Goal: Information Seeking & Learning: Check status

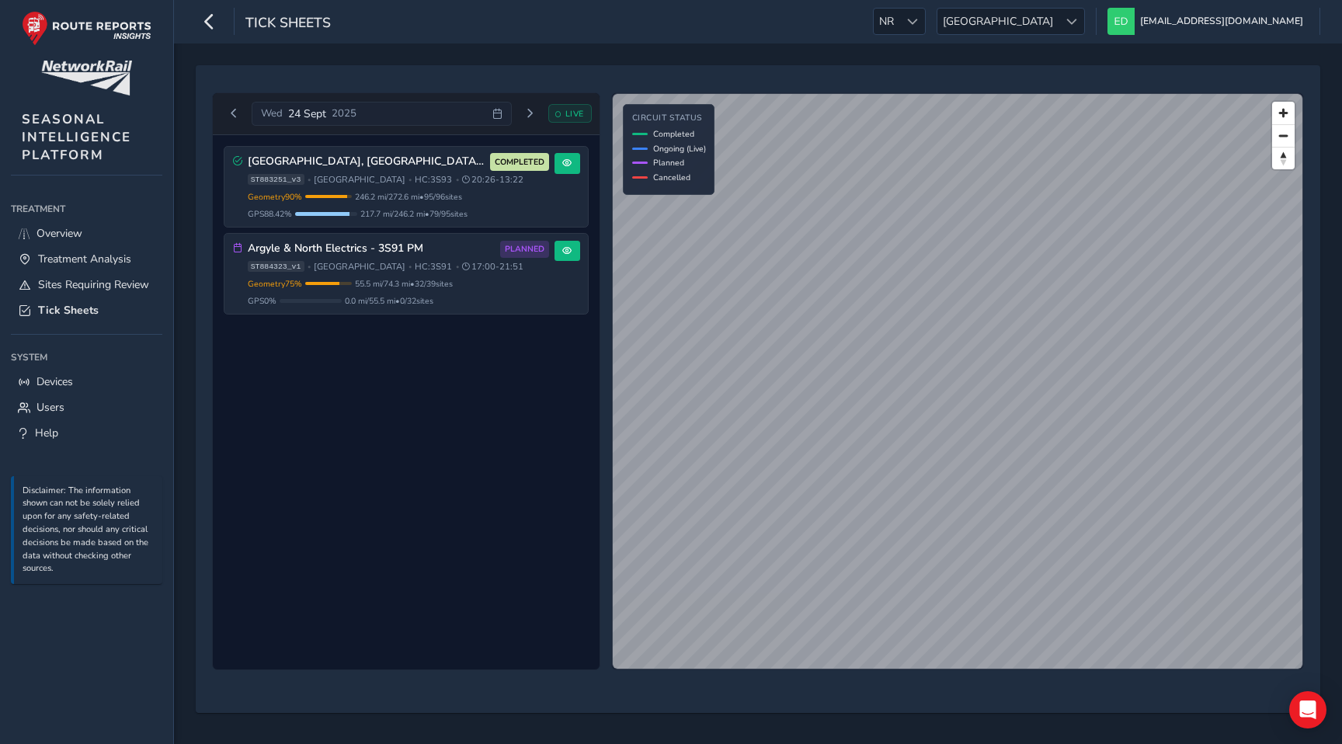
click at [418, 456] on div "Central Scotland, Fife, Borders 3S93 COMPLETED ST883251_v3 • Scotland • HC: 3S9…" at bounding box center [406, 402] width 387 height 535
click at [1058, 26] on span "[GEOGRAPHIC_DATA]" at bounding box center [997, 22] width 121 height 26
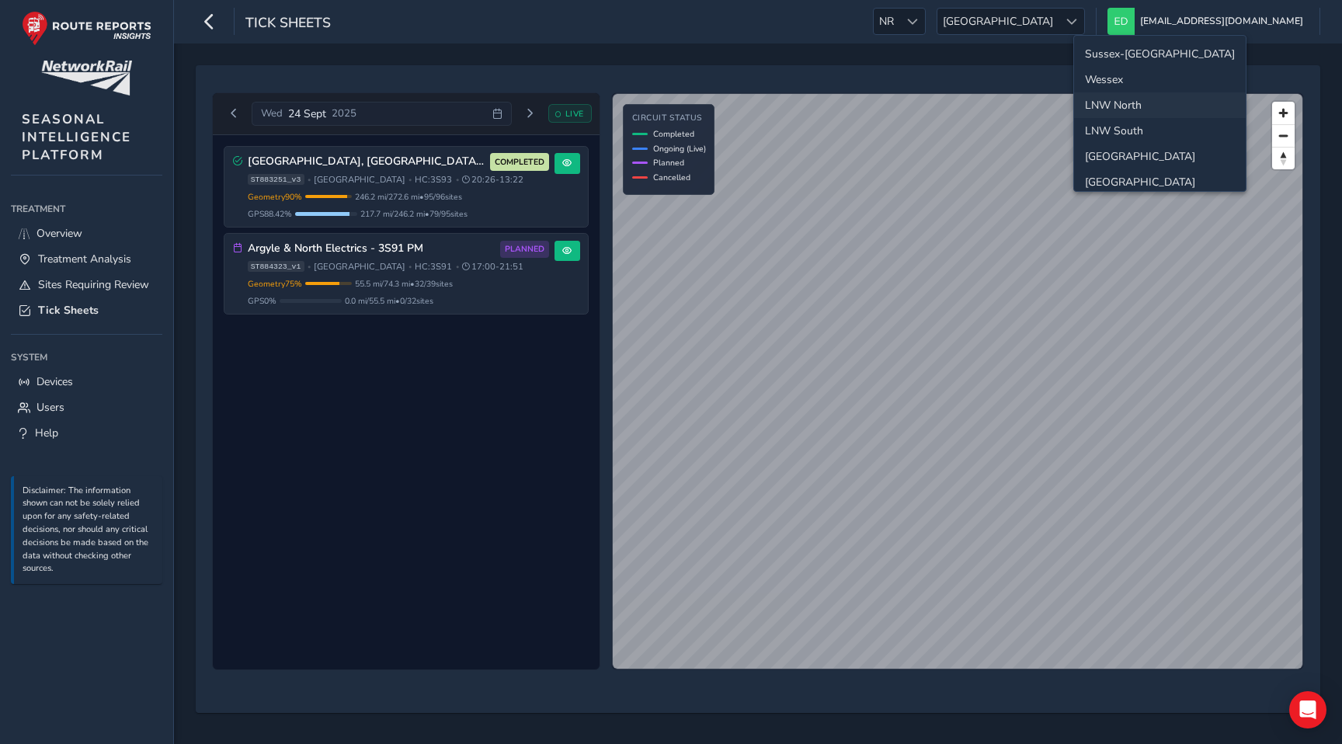
click at [1110, 47] on li "Sussex-[GEOGRAPHIC_DATA]" at bounding box center [1160, 54] width 172 height 26
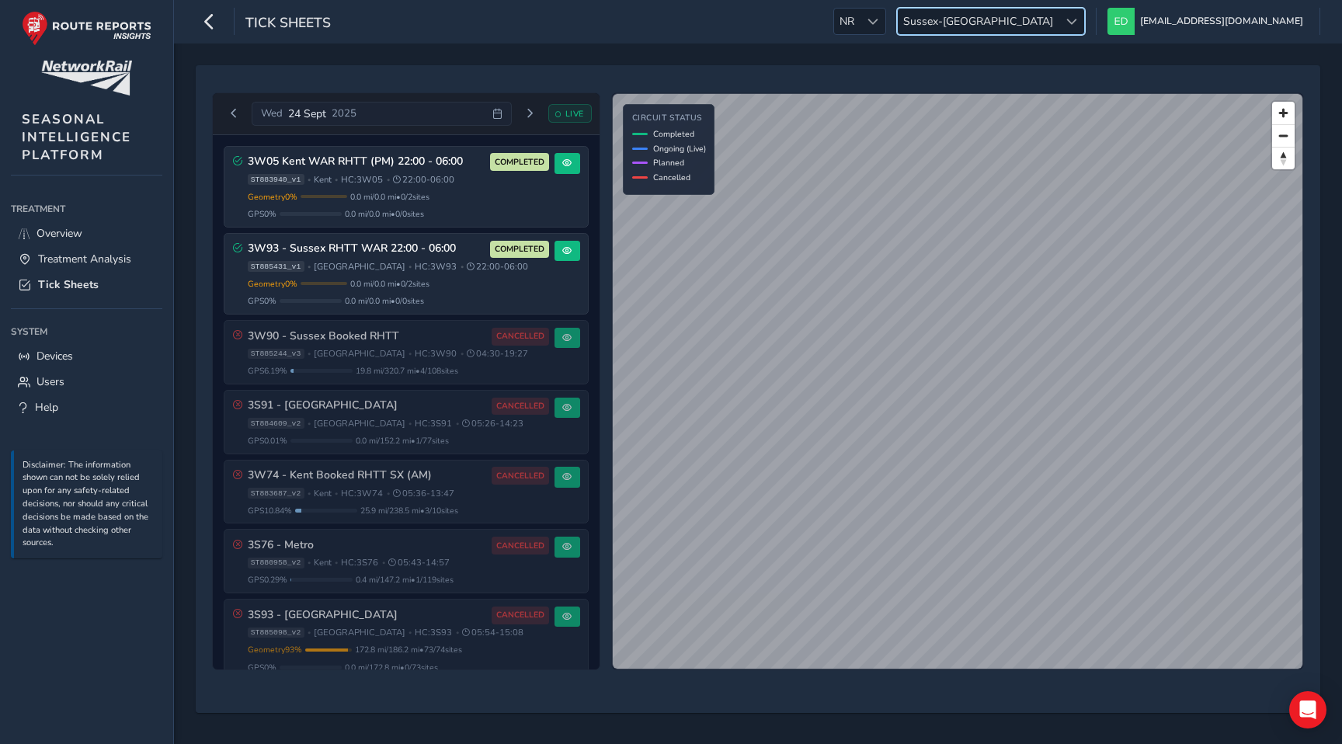
click at [1058, 25] on span "Sussex-[GEOGRAPHIC_DATA]" at bounding box center [978, 22] width 161 height 26
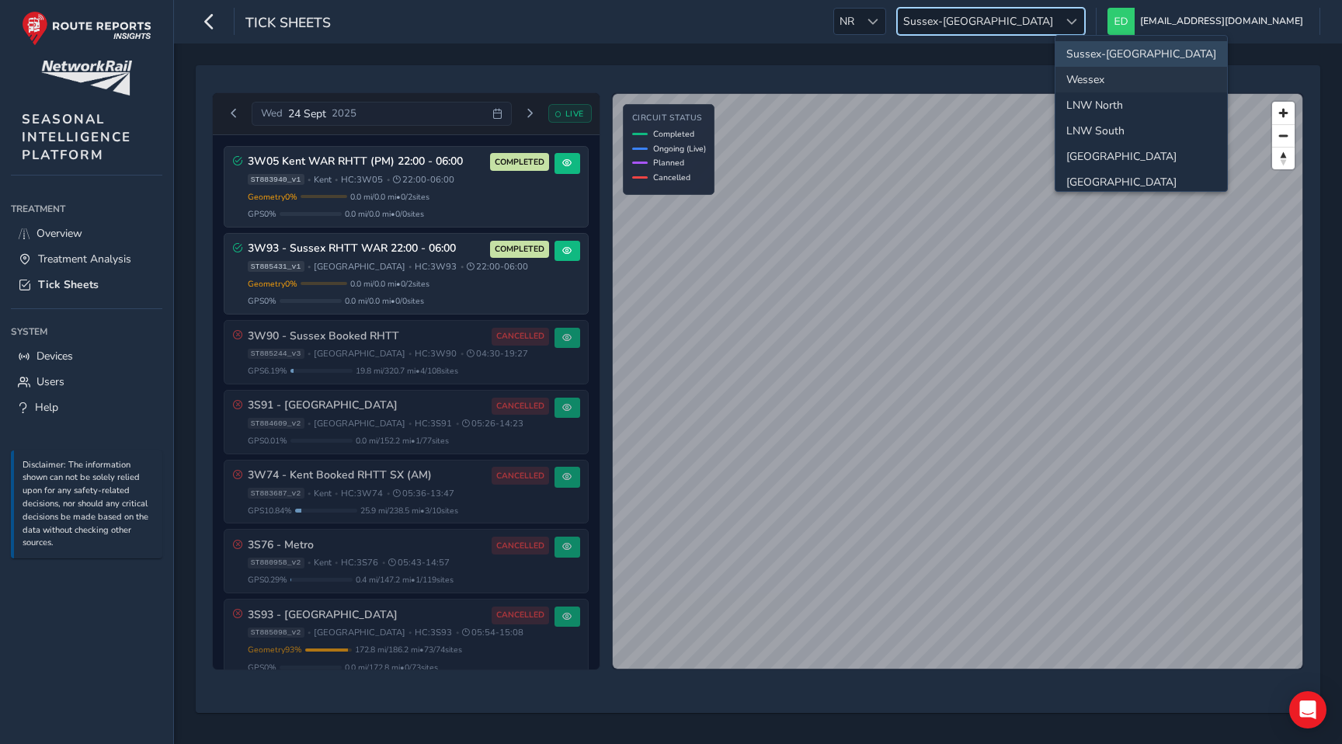
click at [1102, 79] on li "Wessex" at bounding box center [1141, 80] width 172 height 26
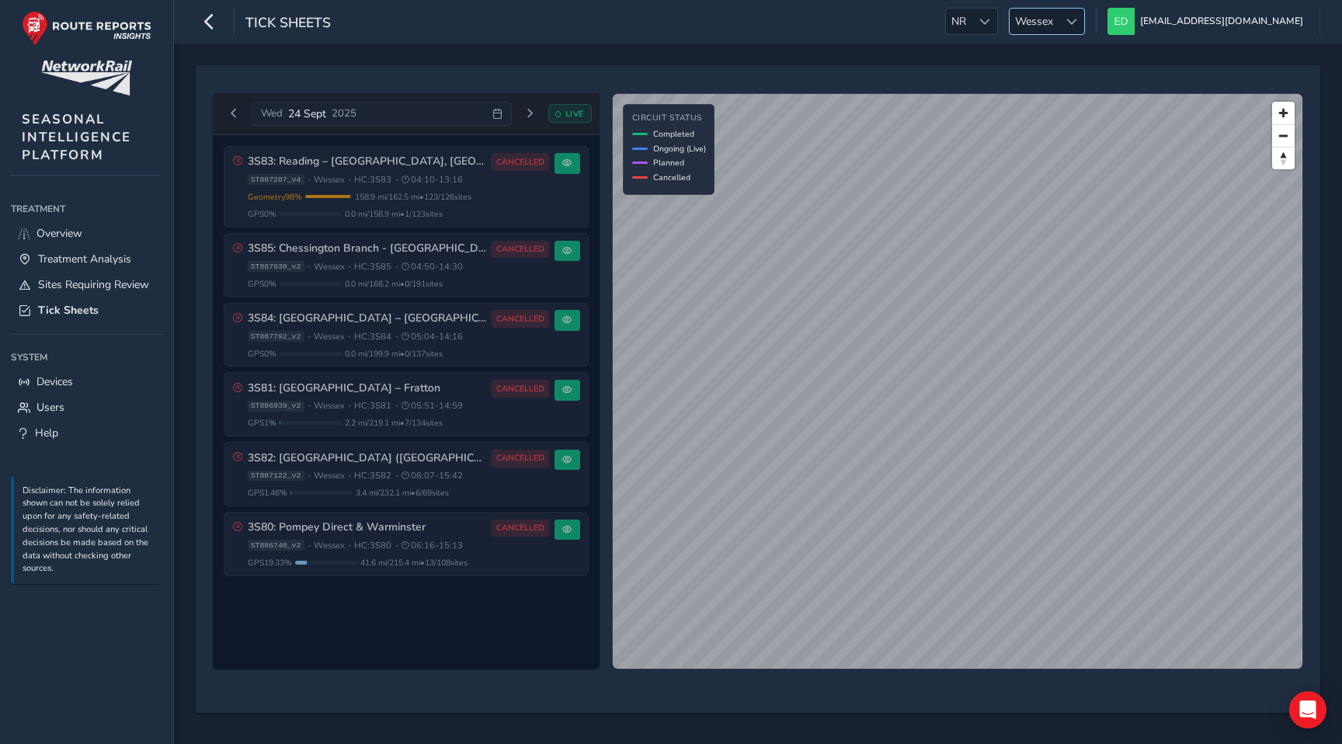
click at [1058, 18] on span "Wessex" at bounding box center [1033, 22] width 49 height 26
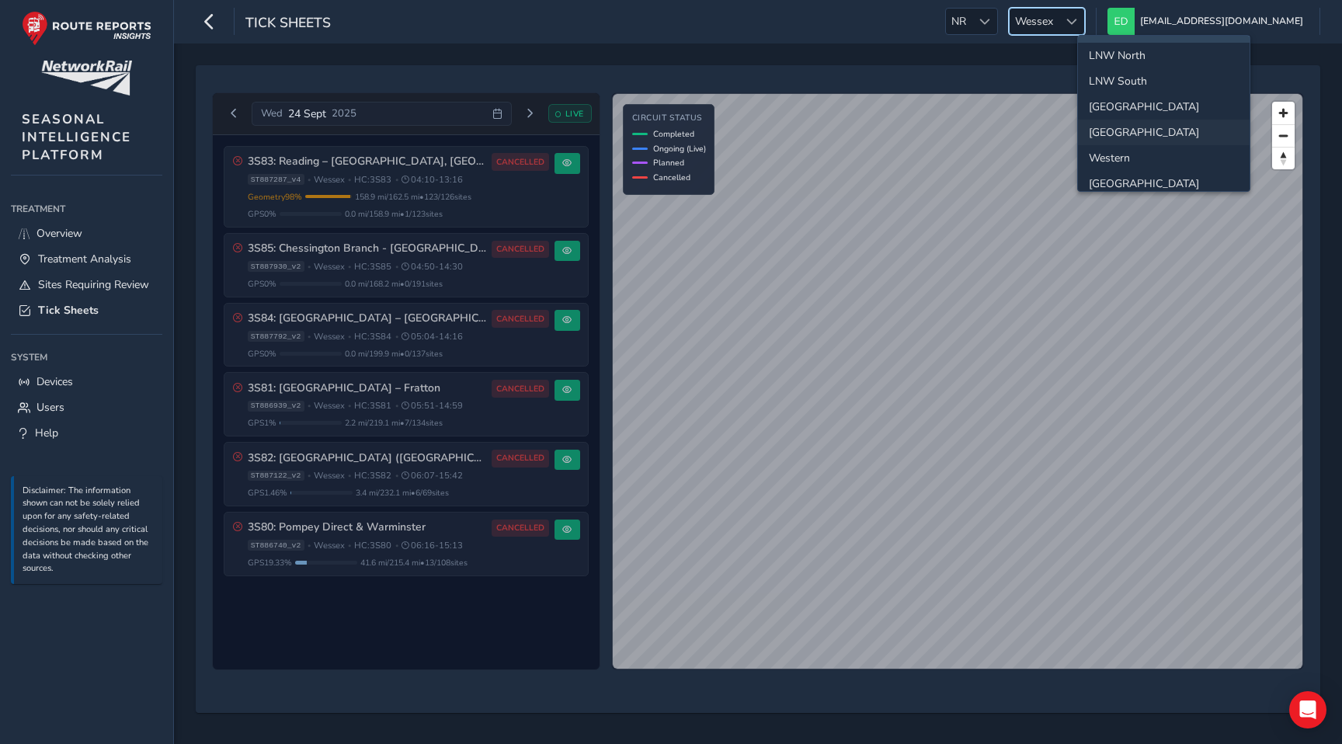
scroll to position [54, 0]
click at [1120, 99] on li "[GEOGRAPHIC_DATA]" at bounding box center [1164, 102] width 172 height 26
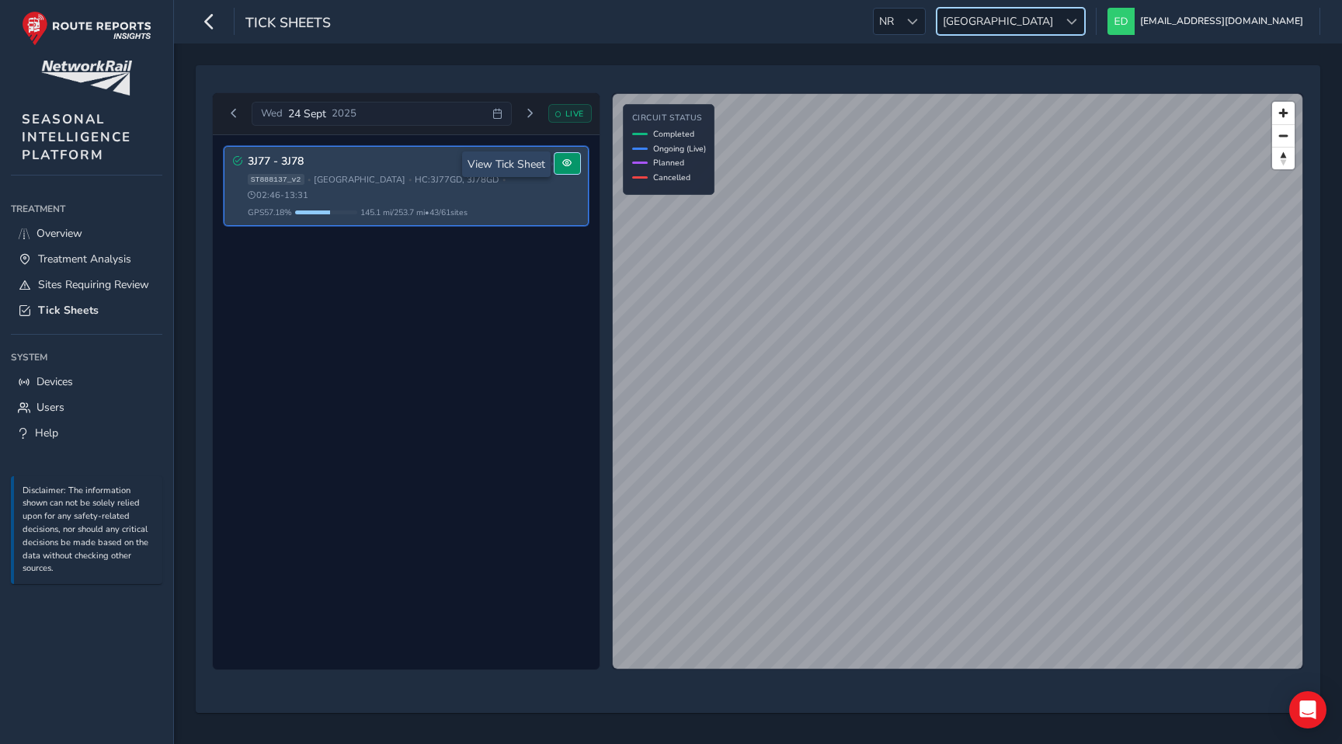
click at [558, 165] on button at bounding box center [567, 163] width 26 height 21
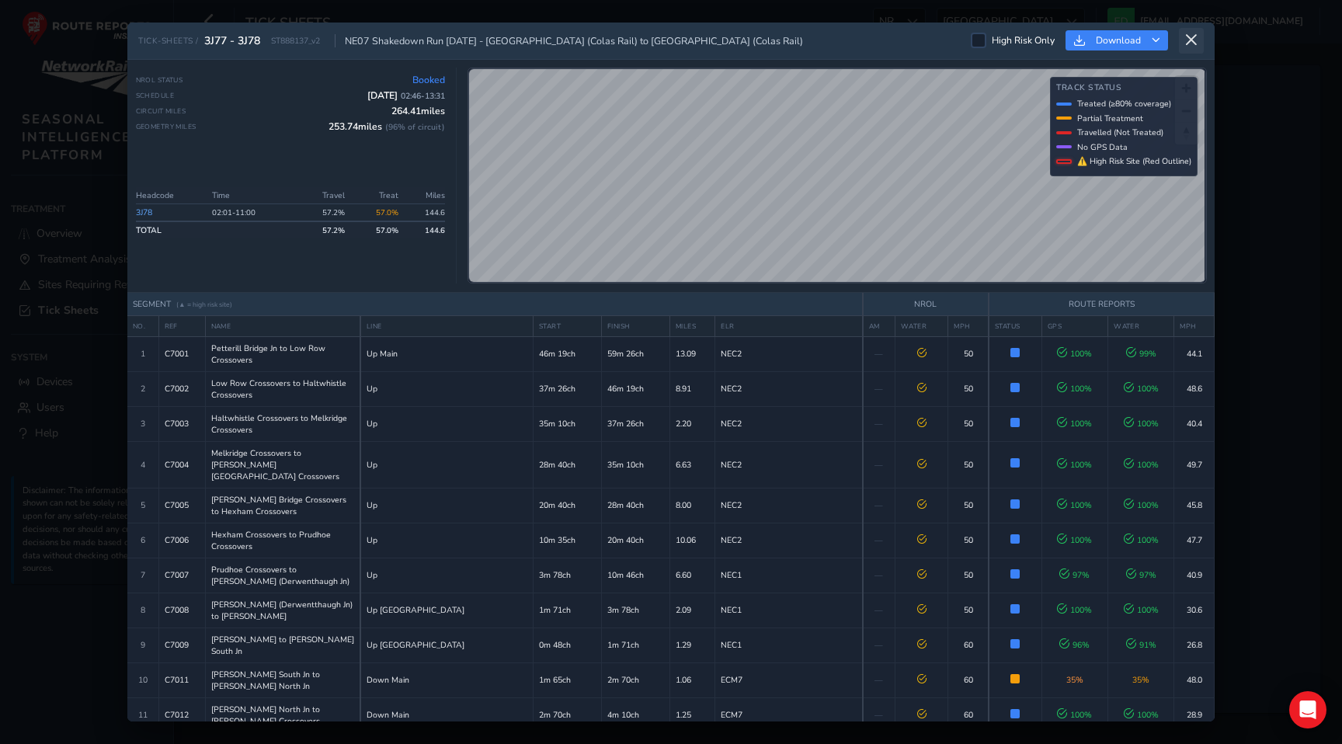
click at [1194, 37] on icon at bounding box center [1191, 40] width 14 height 14
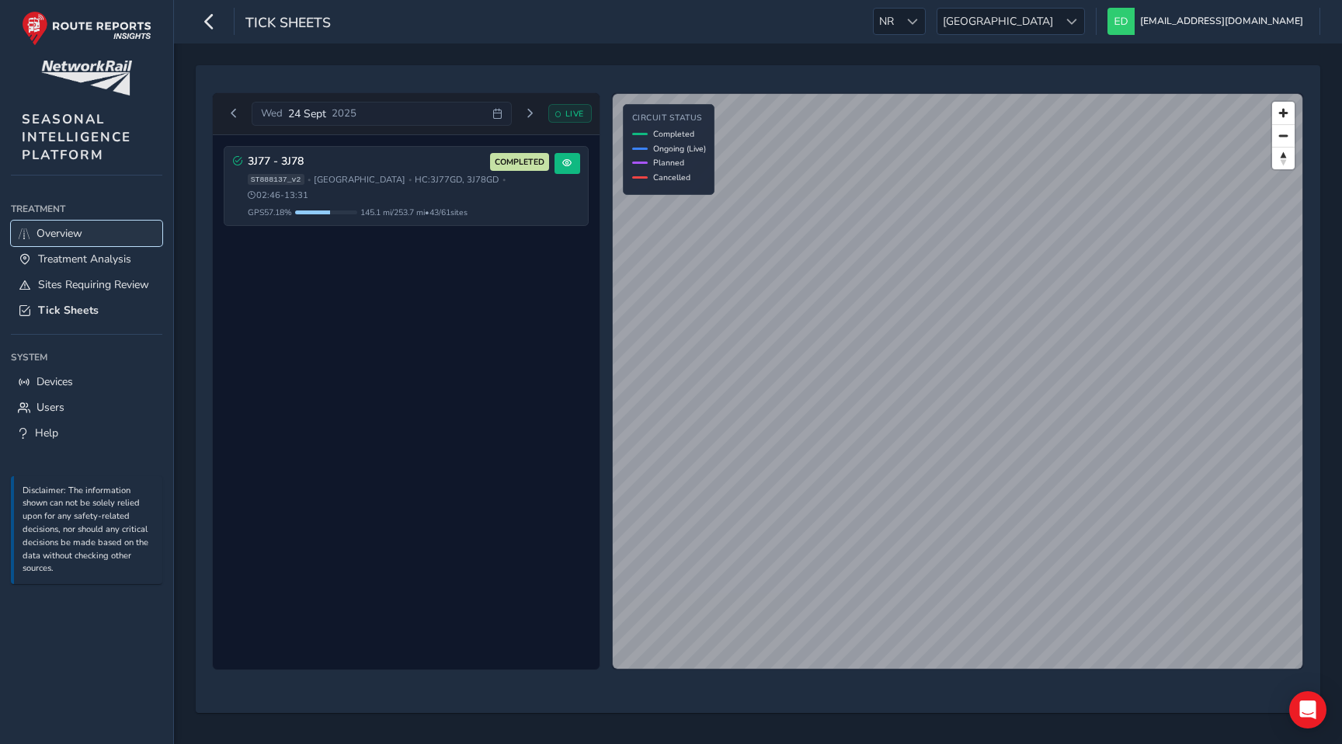
click at [74, 239] on span "Overview" at bounding box center [59, 233] width 46 height 15
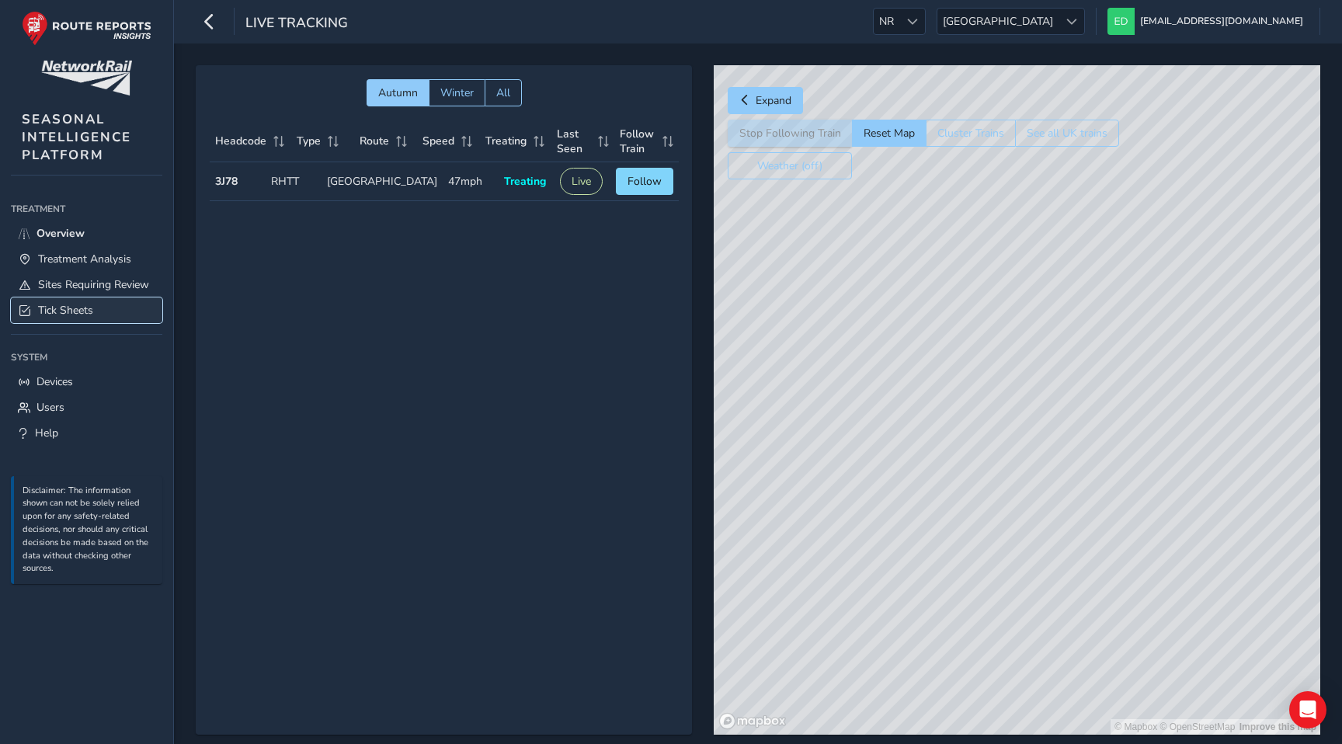
click at [91, 307] on span "Tick Sheets" at bounding box center [65, 310] width 55 height 15
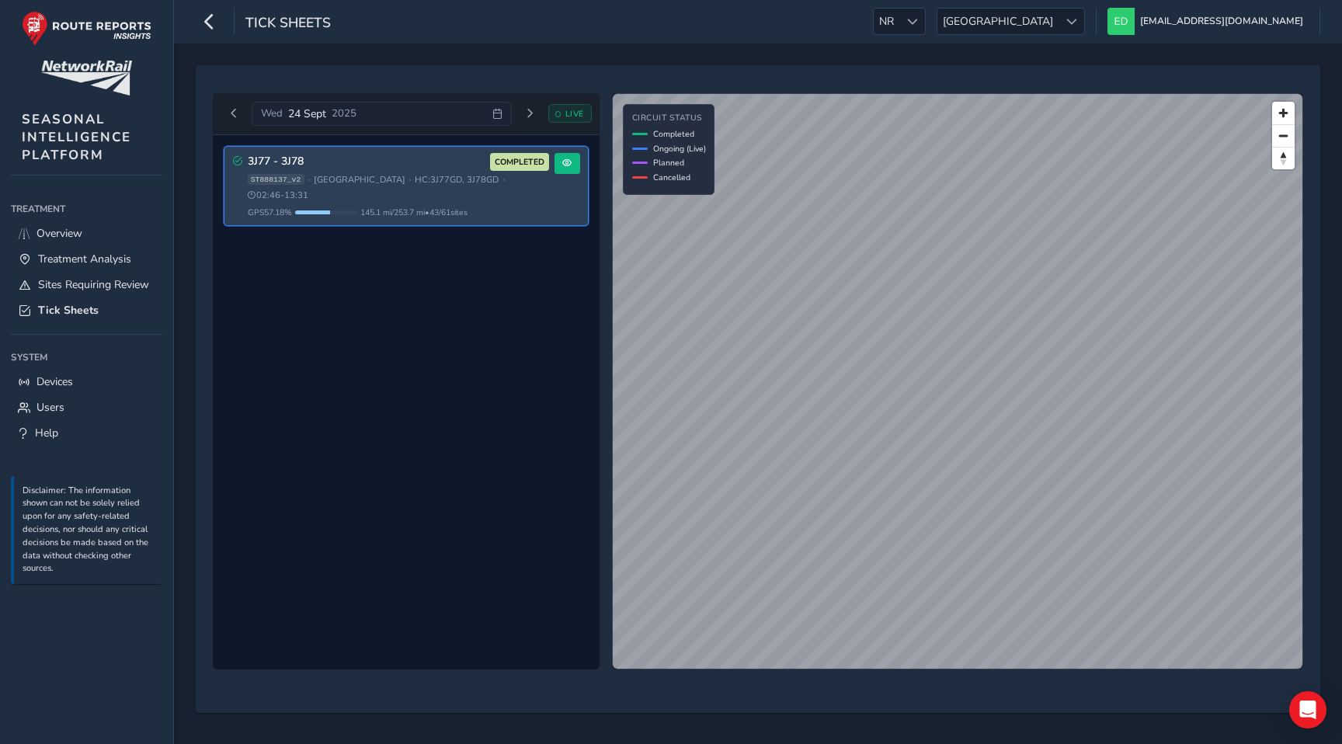
click at [547, 179] on div "ST888137_v2 • North & East • HC: 3J77GD, 3J78GD • 02:46 - 13:31" at bounding box center [398, 188] width 301 height 28
click at [568, 165] on span at bounding box center [566, 162] width 9 height 9
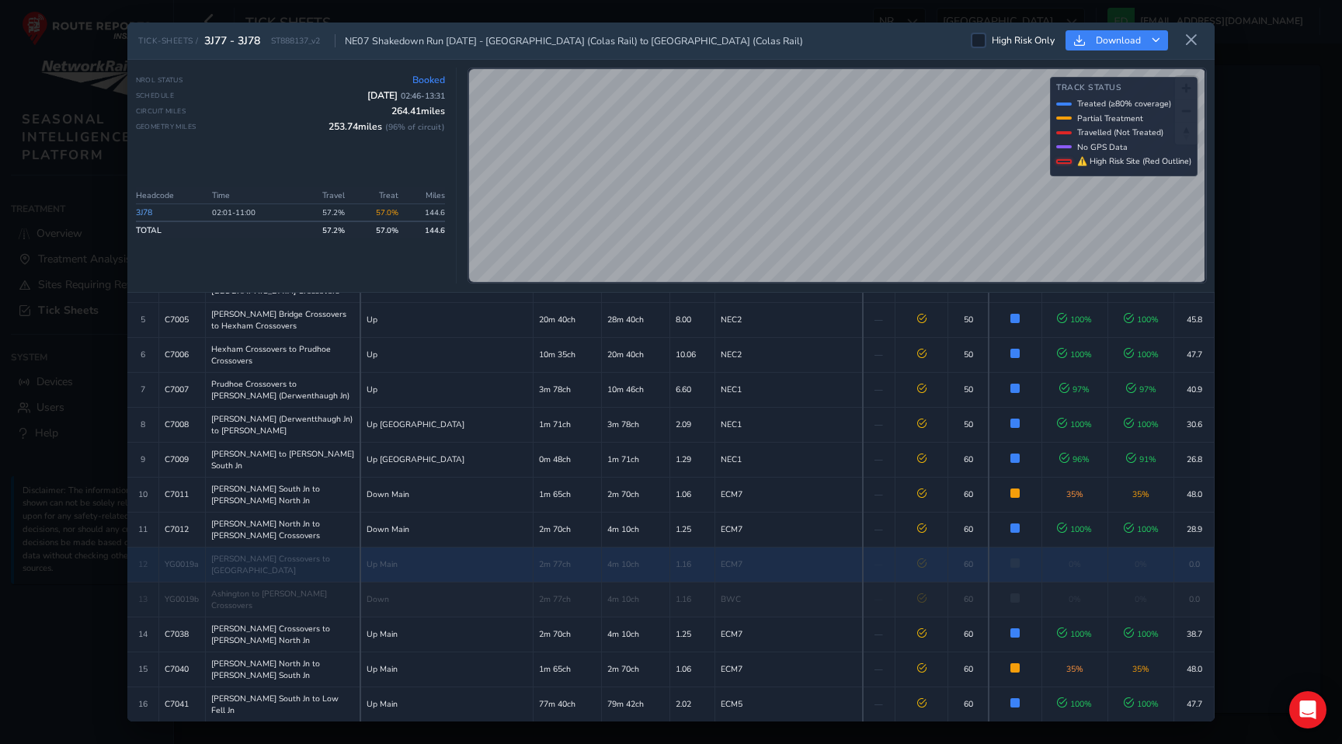
scroll to position [189, 0]
click at [753, 543] on td "ECM7" at bounding box center [789, 560] width 148 height 35
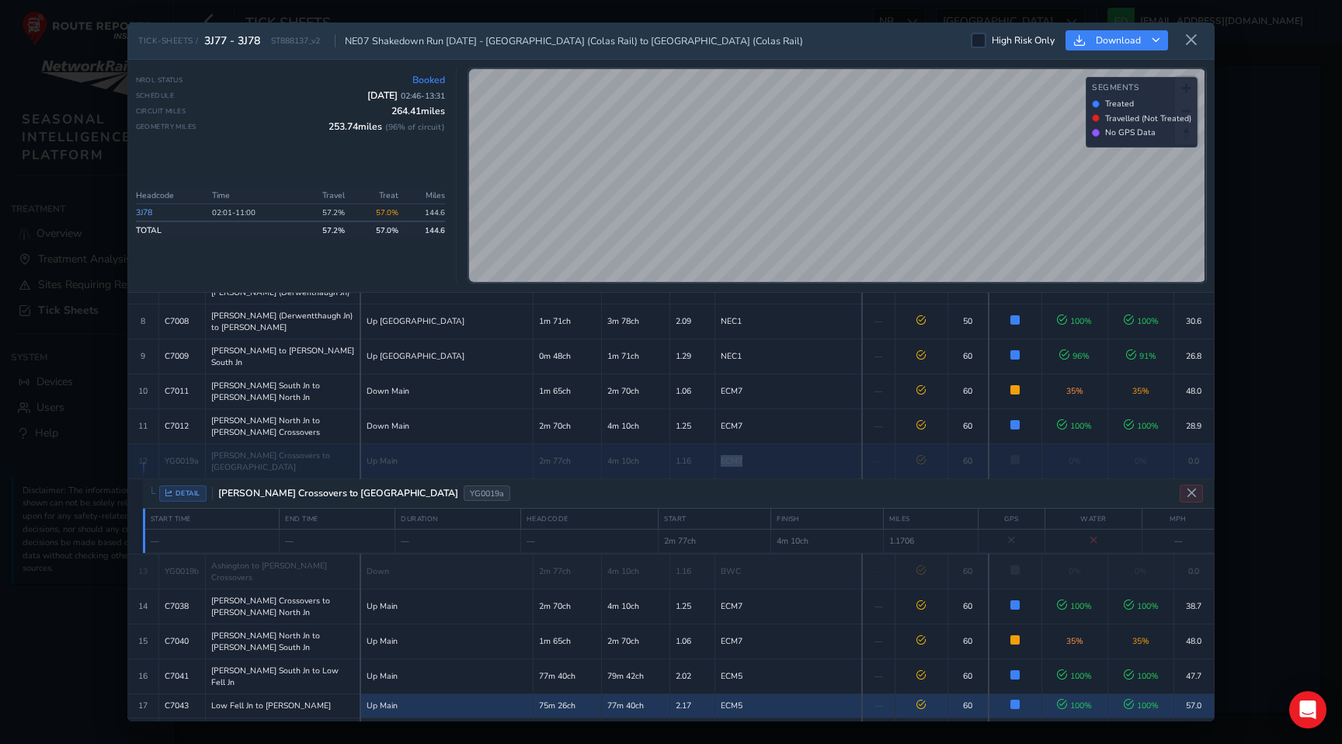
scroll to position [280, 0]
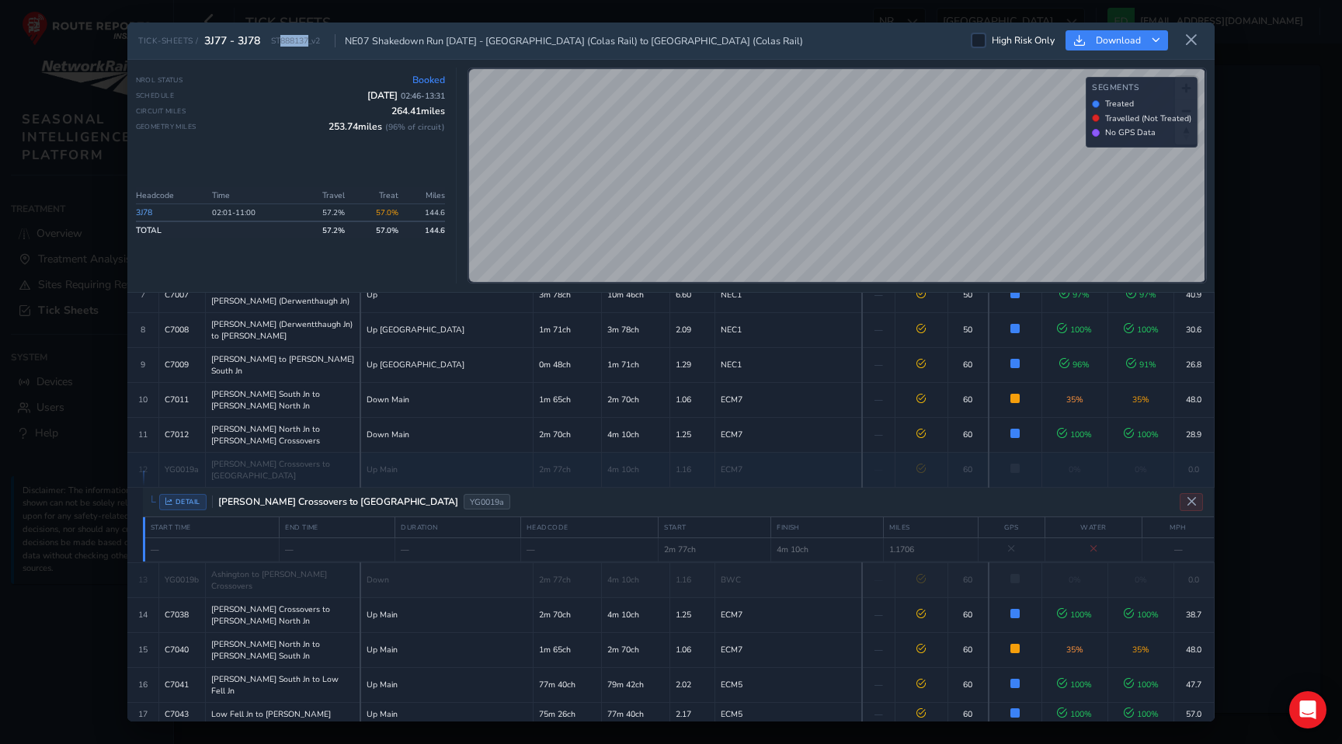
drag, startPoint x: 312, startPoint y: 40, endPoint x: 281, endPoint y: 40, distance: 31.1
click at [281, 40] on span "ST888137_v2" at bounding box center [295, 41] width 49 height 12
copy span "888137"
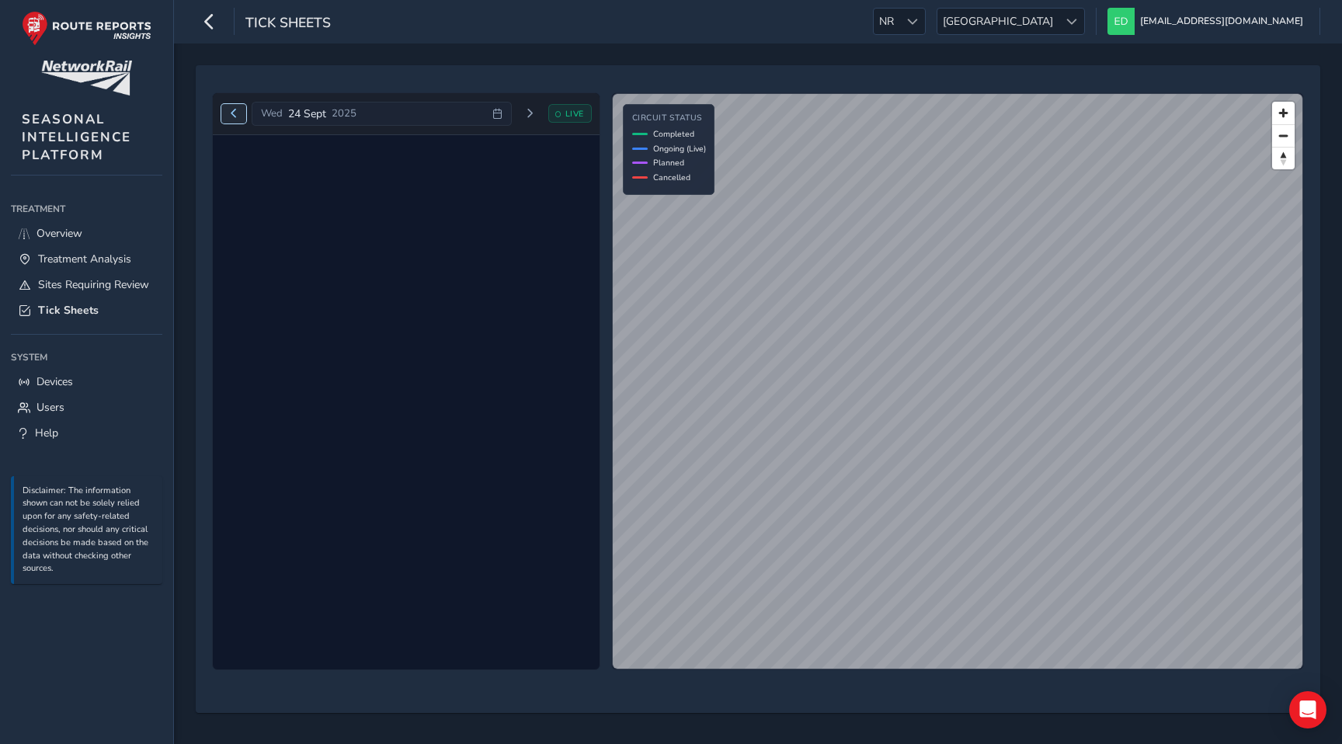
click at [232, 116] on span "Previous day" at bounding box center [233, 113] width 9 height 9
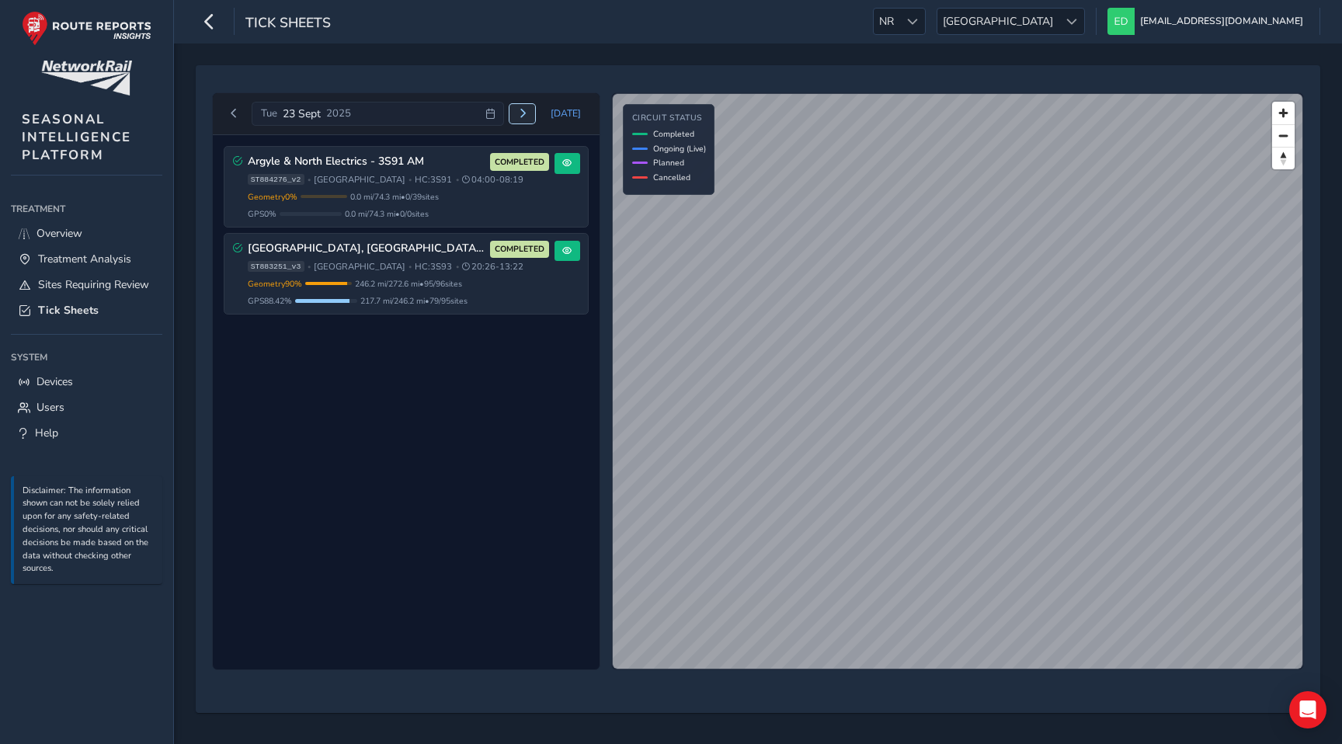
click at [521, 113] on button "Next day" at bounding box center [522, 113] width 26 height 19
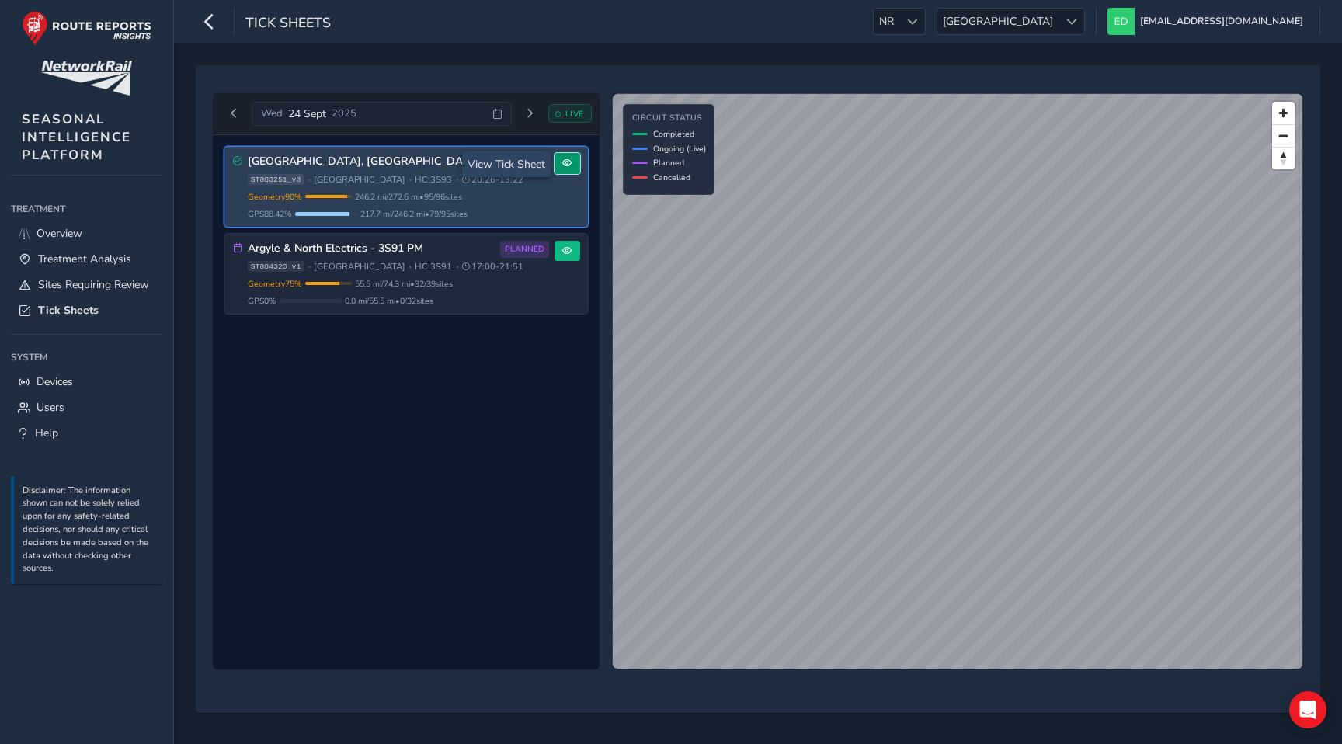
click at [567, 159] on span at bounding box center [566, 162] width 9 height 9
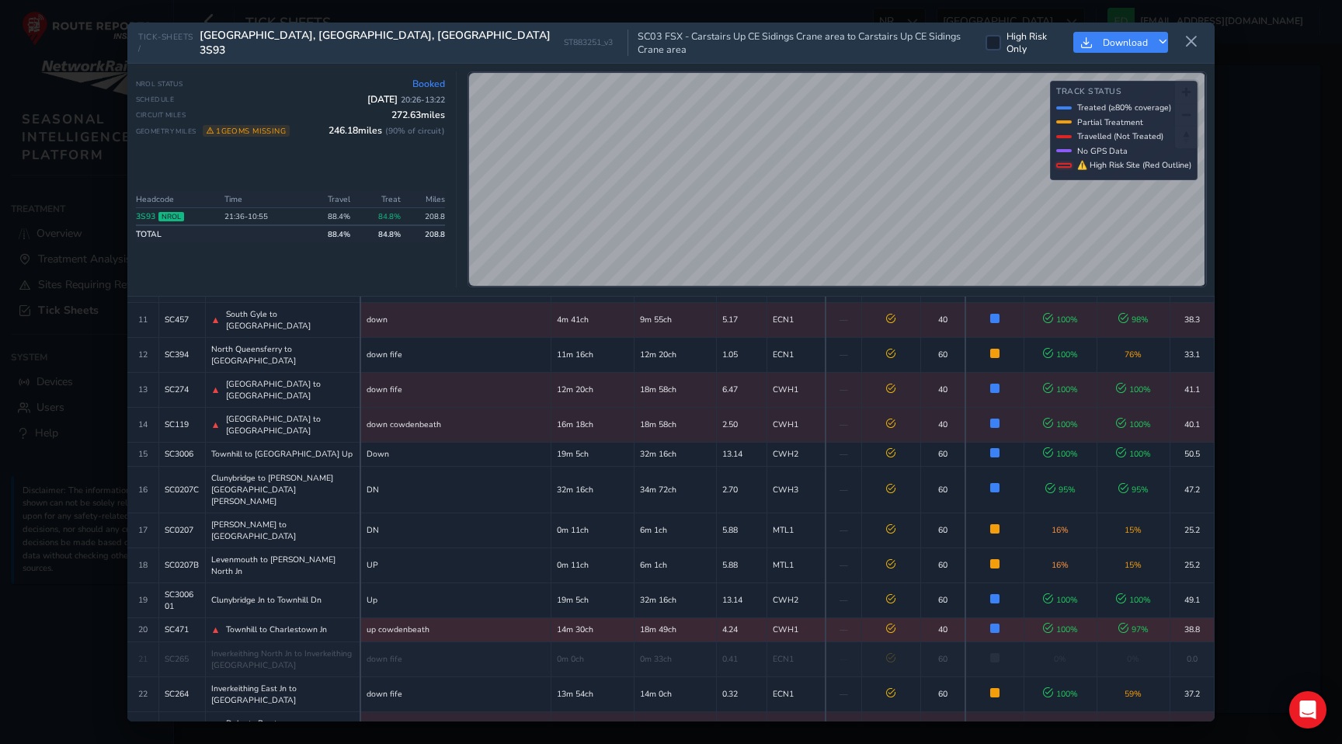
scroll to position [362, 0]
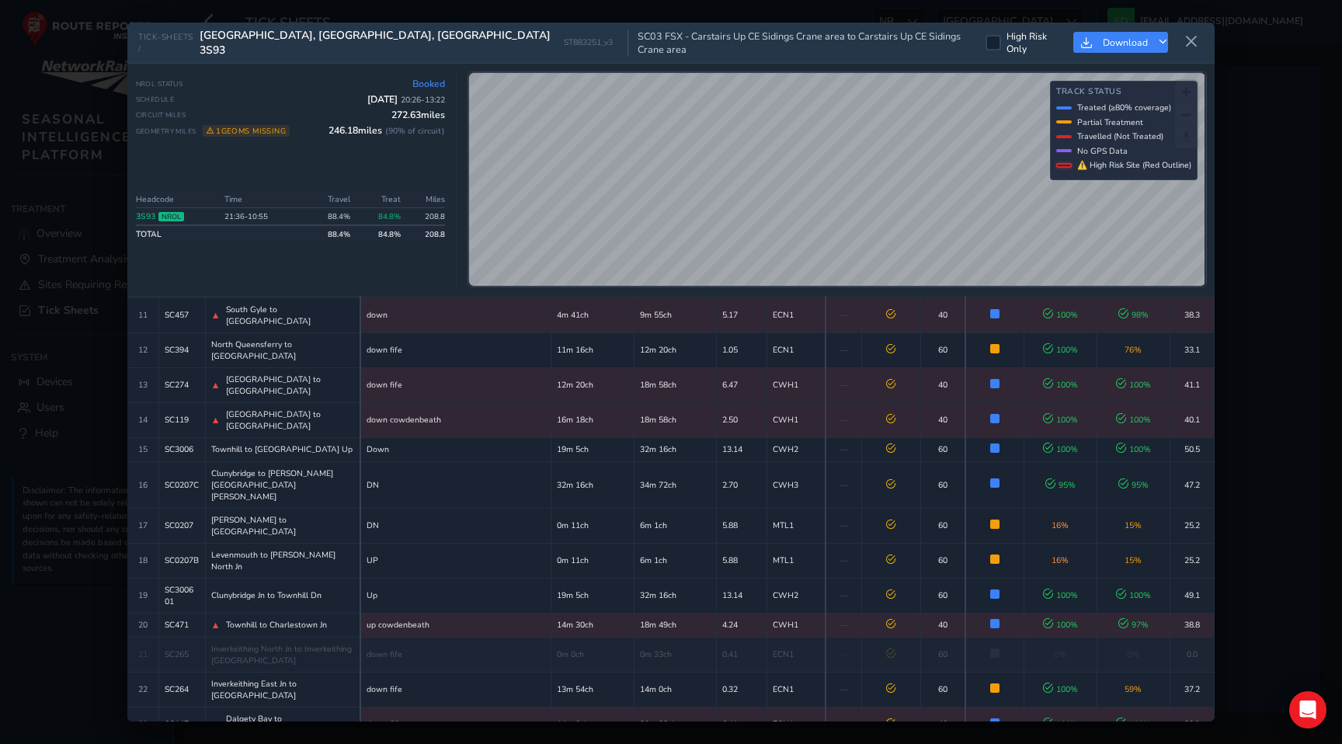
click at [768, 741] on td "ECN1" at bounding box center [795, 753] width 59 height 24
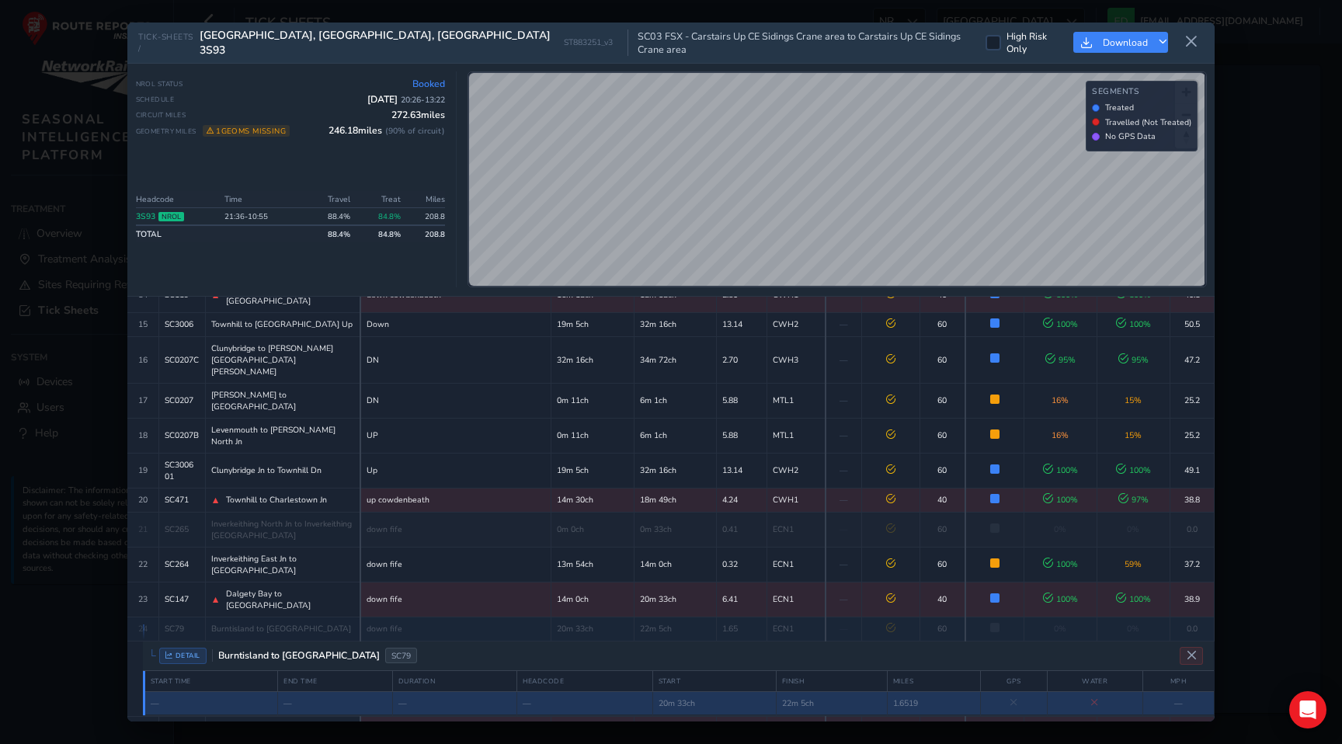
scroll to position [486, 0]
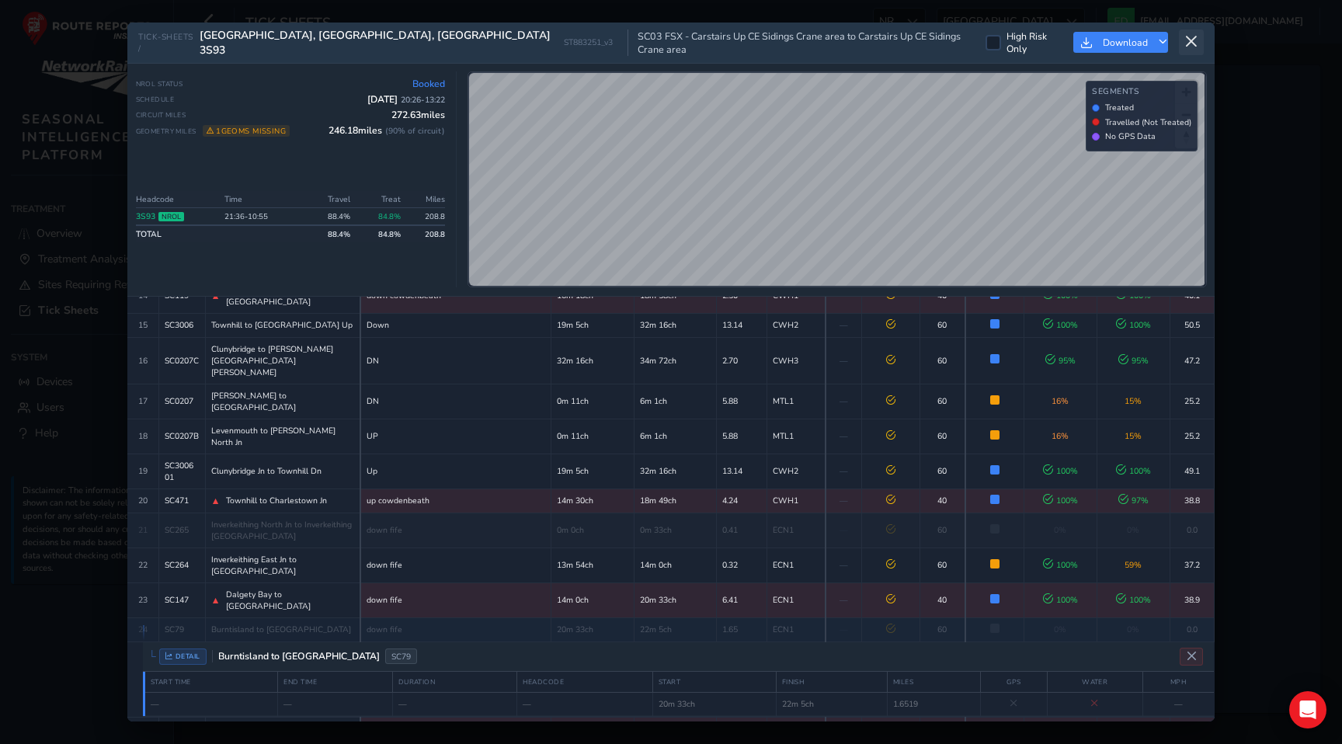
click at [1195, 40] on icon at bounding box center [1191, 42] width 14 height 14
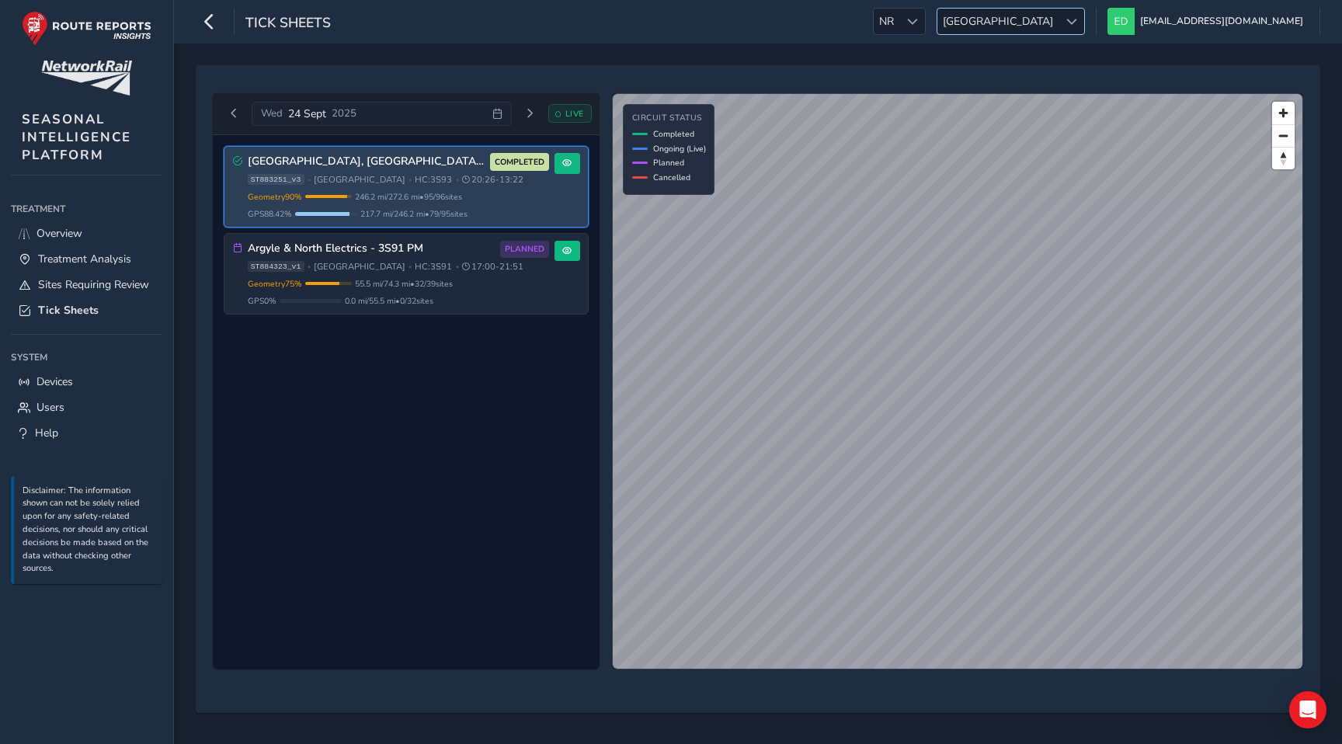
click at [1058, 23] on span "[GEOGRAPHIC_DATA]" at bounding box center [997, 22] width 121 height 26
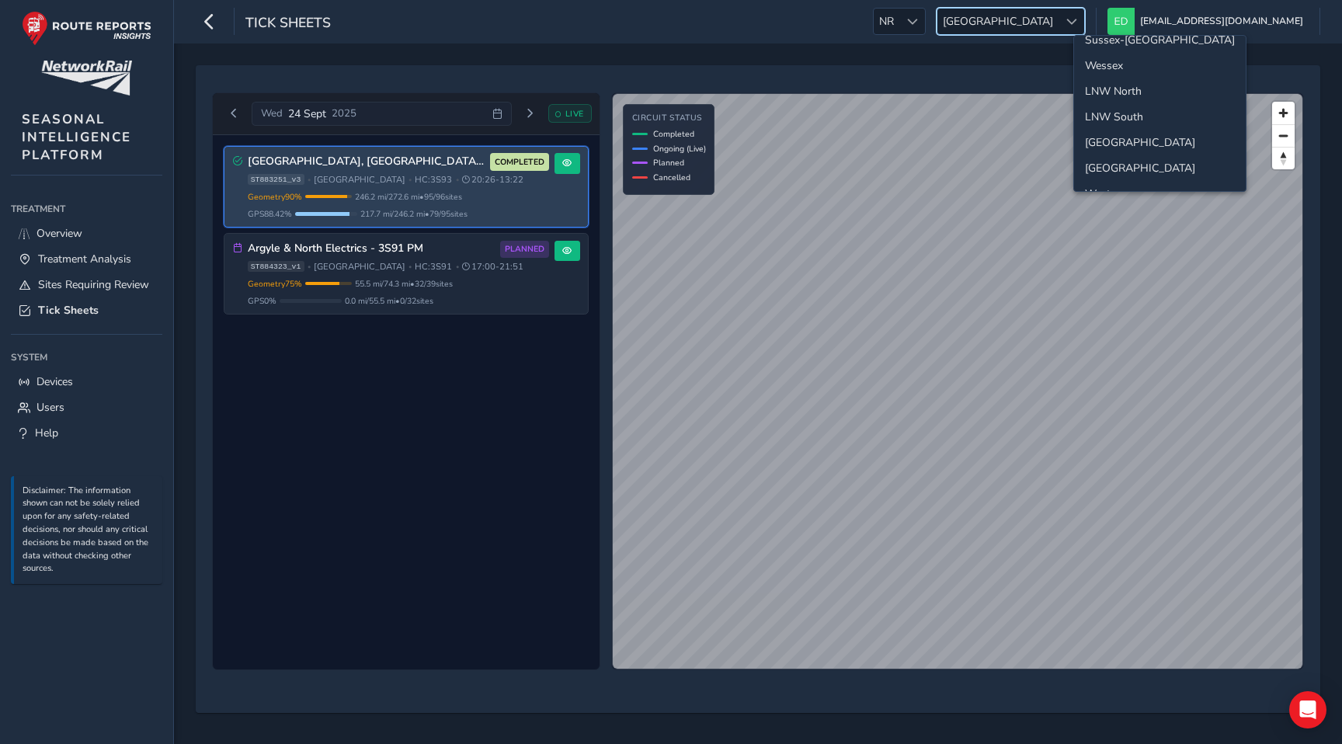
scroll to position [13, 0]
click at [1116, 113] on li "LNW South" at bounding box center [1160, 118] width 172 height 26
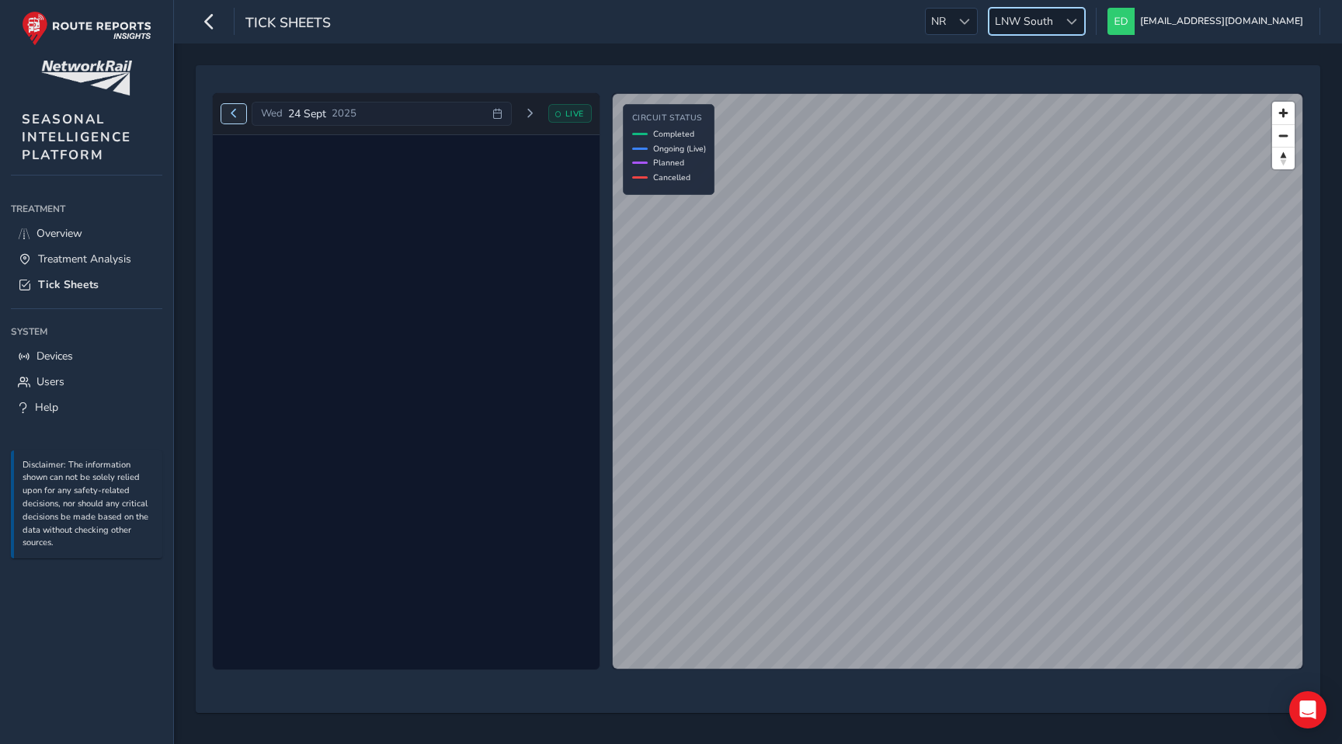
click at [231, 111] on span "Previous day" at bounding box center [233, 113] width 9 height 9
click at [527, 113] on span "Next day" at bounding box center [522, 113] width 9 height 9
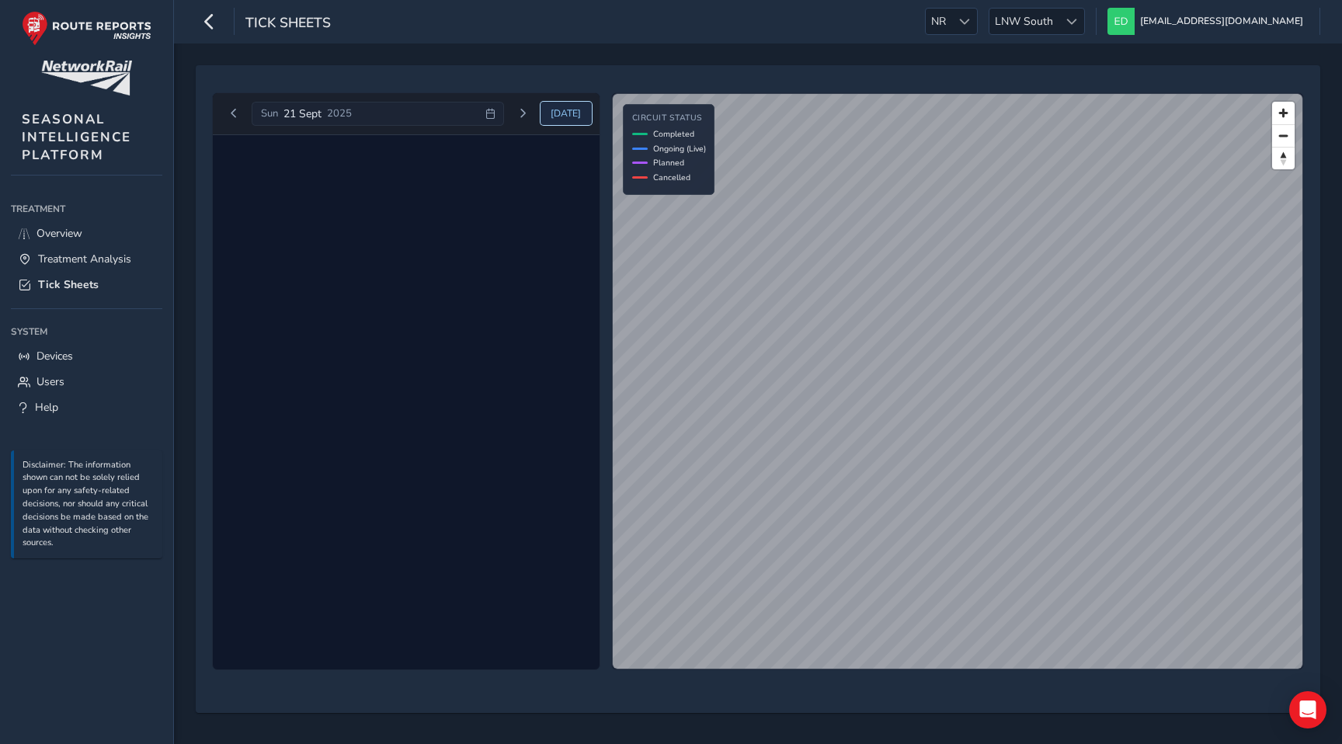
click at [564, 110] on span "[DATE]" at bounding box center [565, 113] width 30 height 12
click at [1058, 16] on span "LNW South" at bounding box center [1023, 22] width 69 height 26
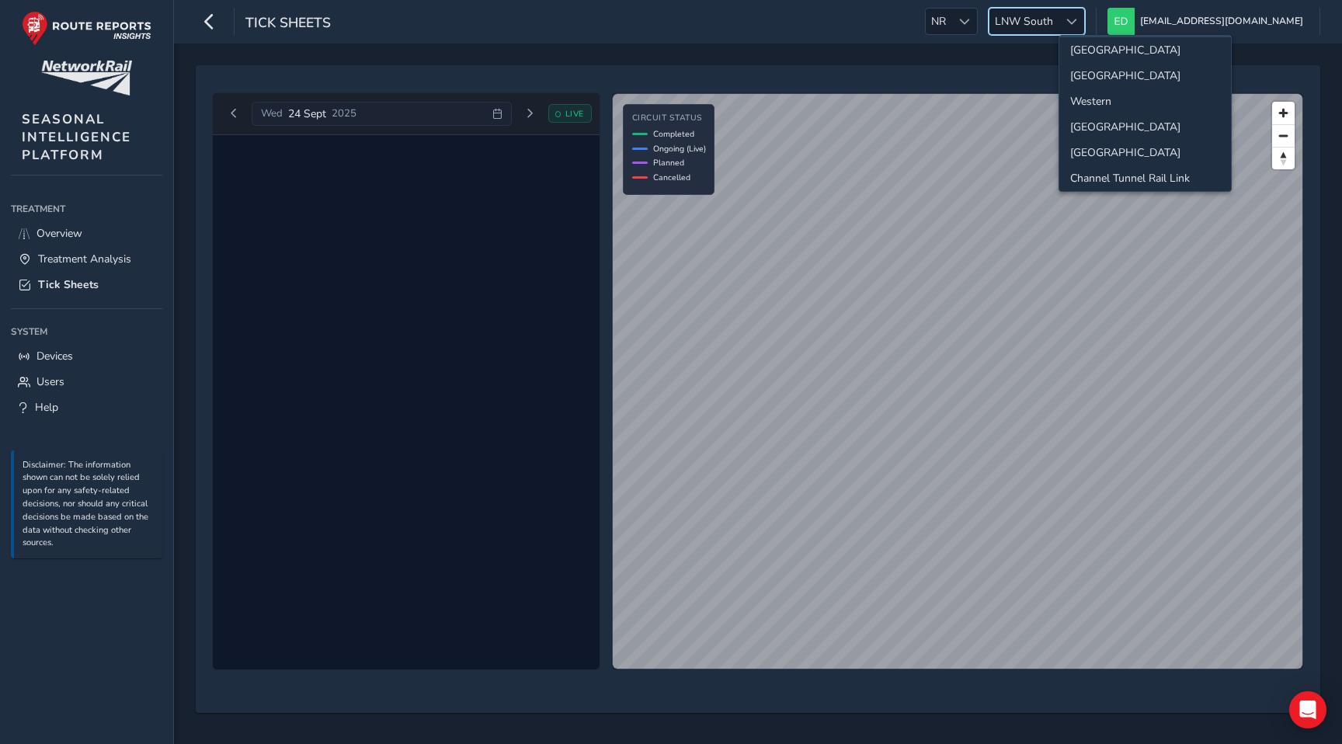
scroll to position [114, 0]
click at [1095, 116] on li "[GEOGRAPHIC_DATA]" at bounding box center [1145, 119] width 172 height 26
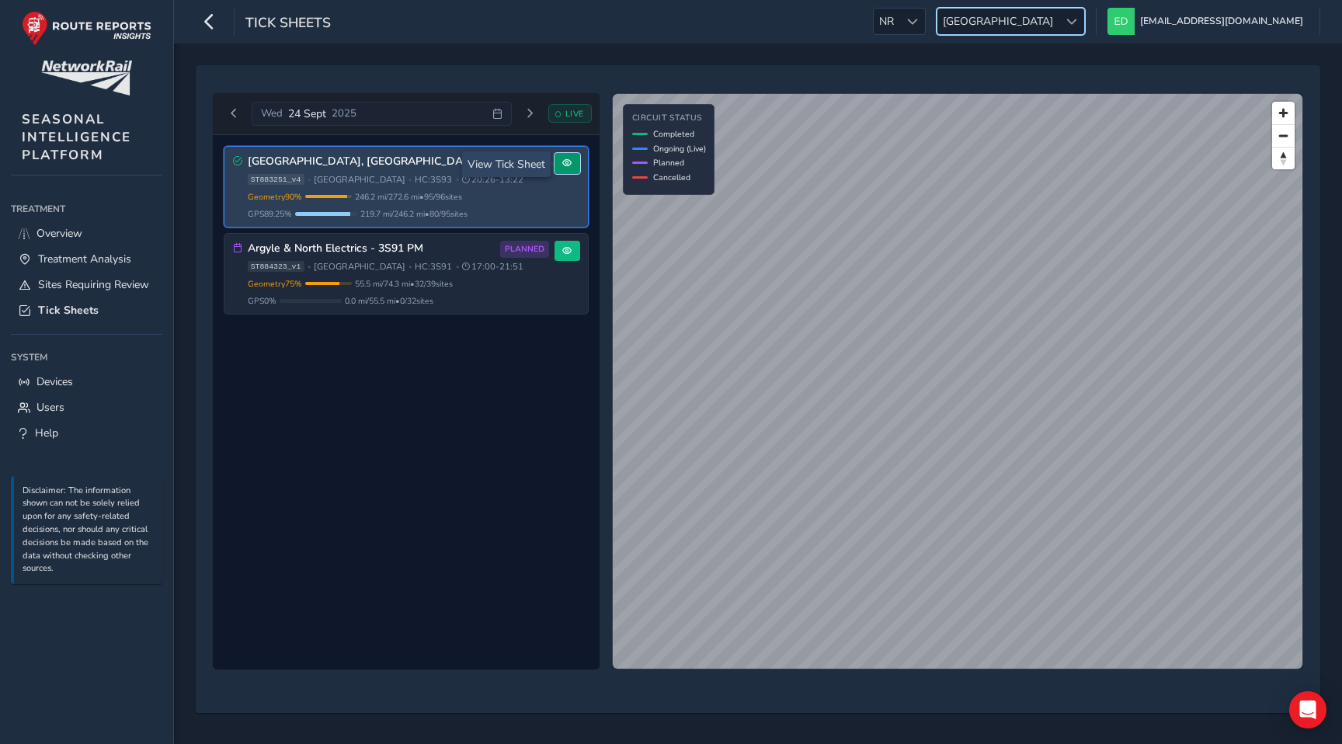
click at [564, 172] on button at bounding box center [567, 163] width 26 height 21
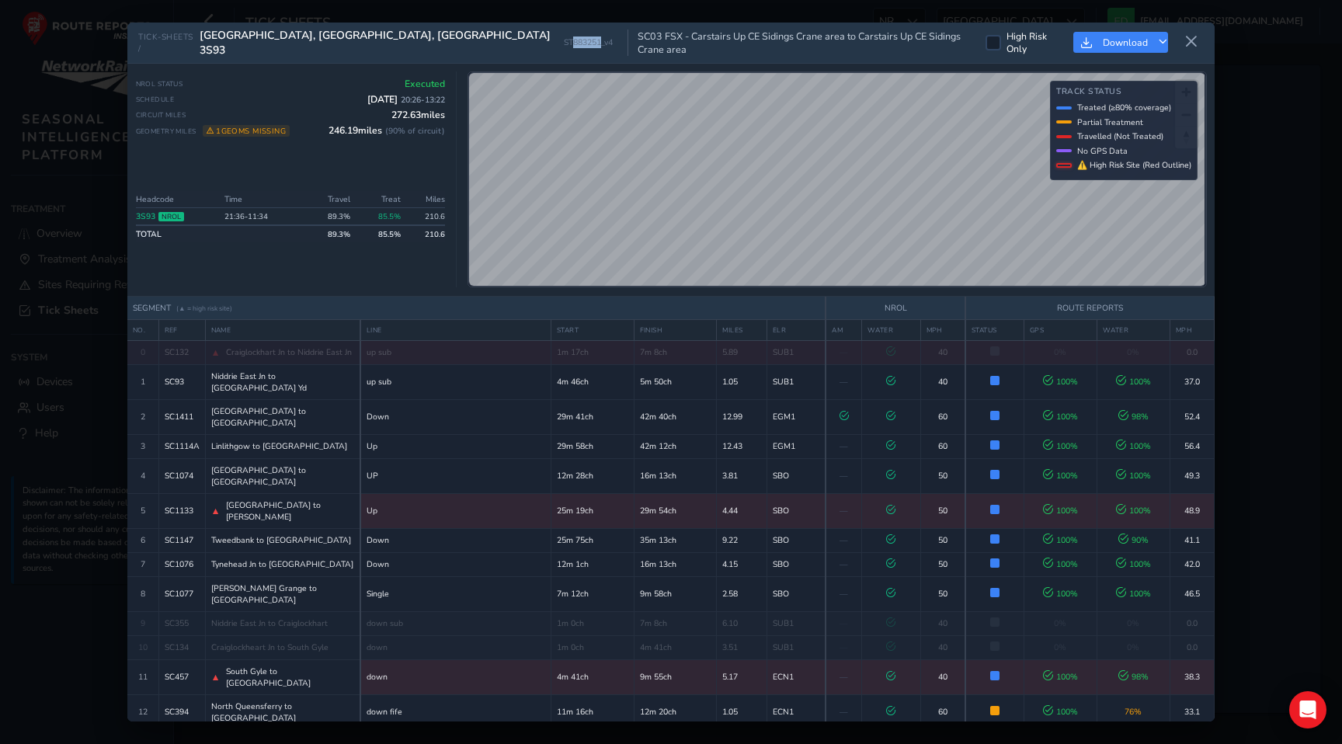
drag, startPoint x: 434, startPoint y: 43, endPoint x: 404, endPoint y: 43, distance: 30.3
click at [564, 43] on span "ST883251_v4" at bounding box center [588, 42] width 49 height 12
copy span "883251"
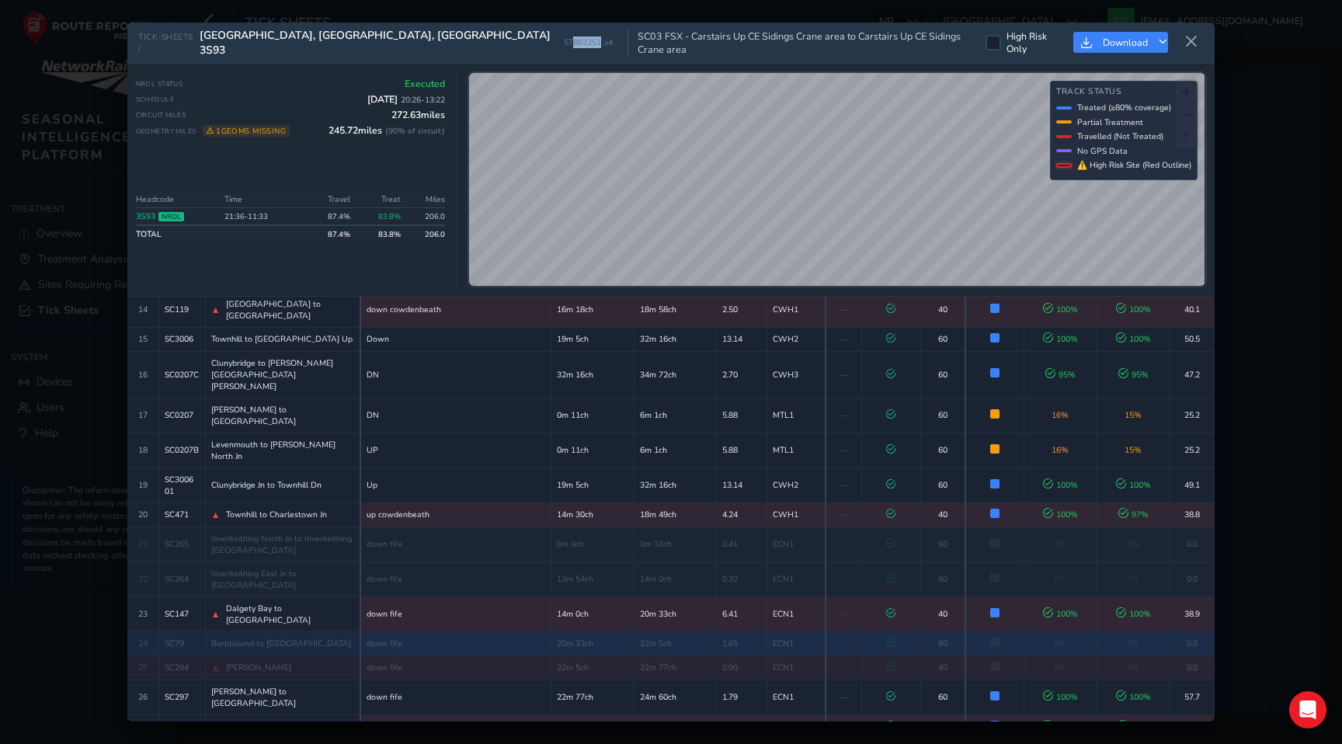
scroll to position [463, 0]
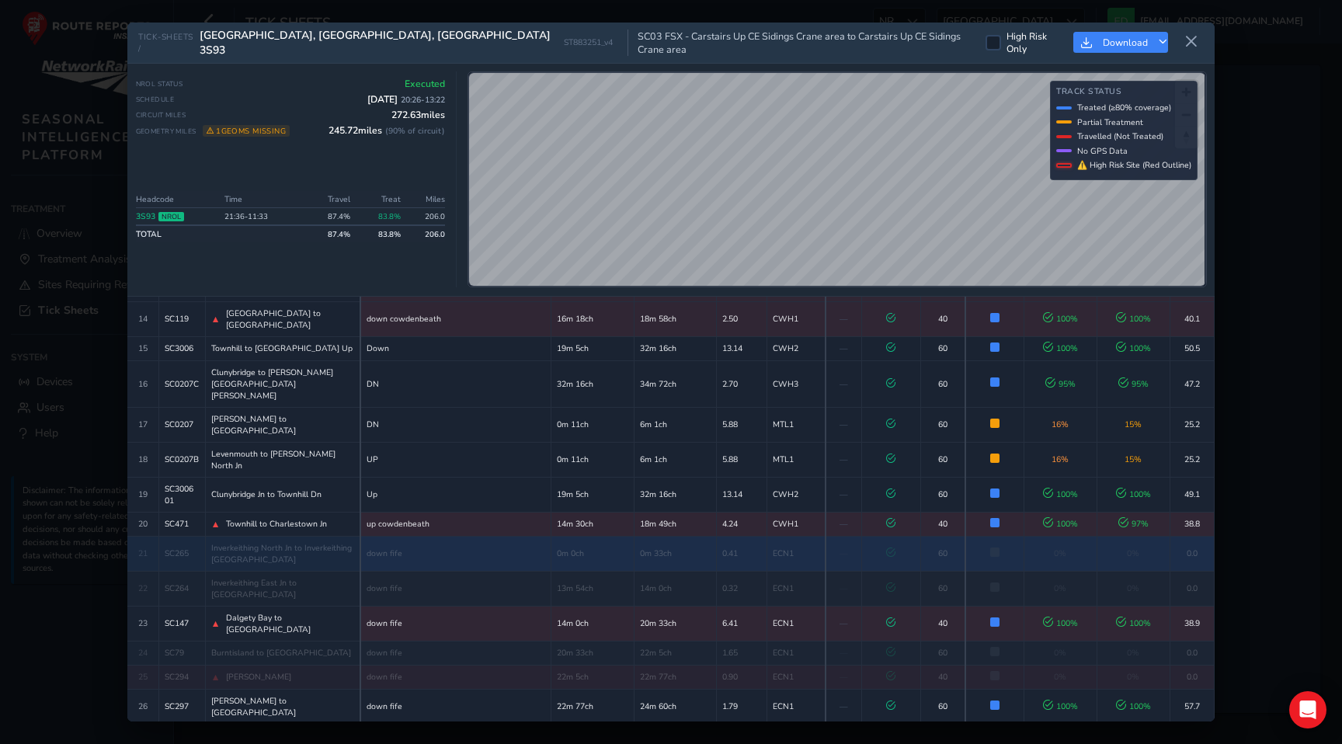
click at [366, 536] on td "down fife" at bounding box center [455, 553] width 190 height 35
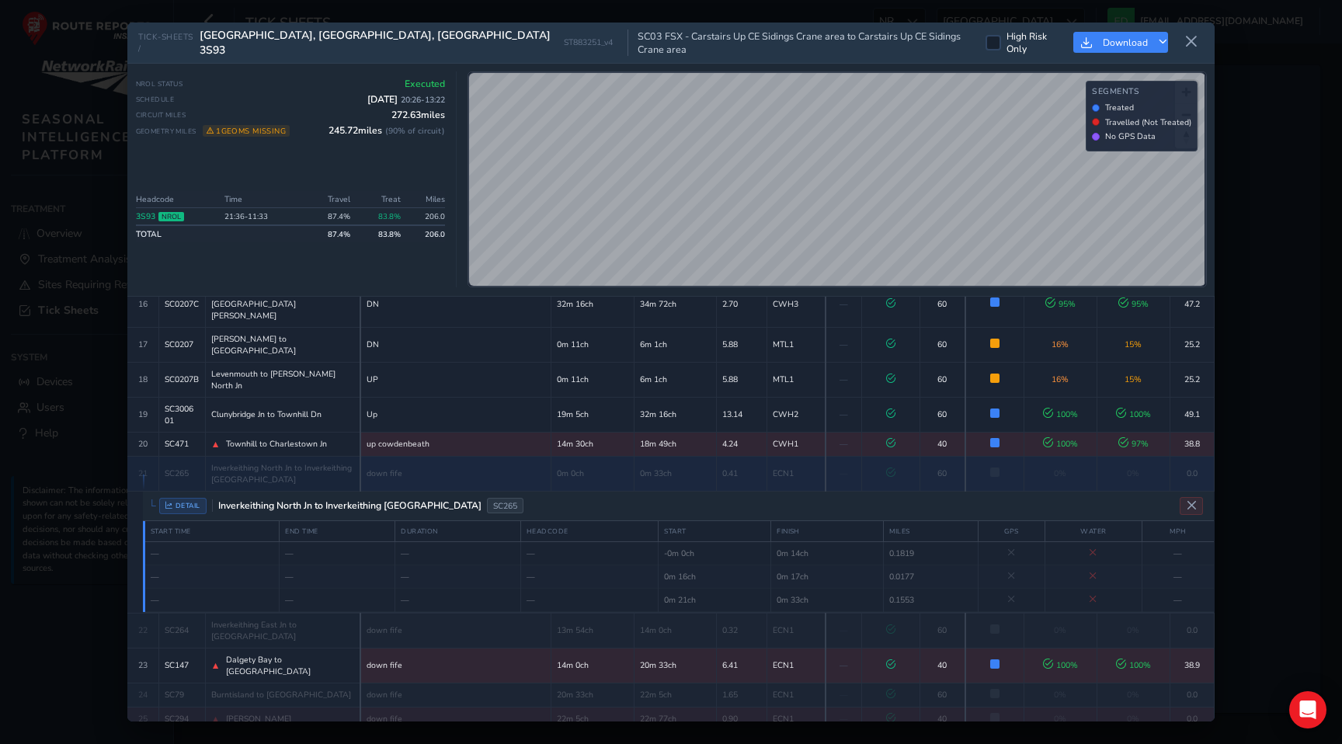
scroll to position [584, 0]
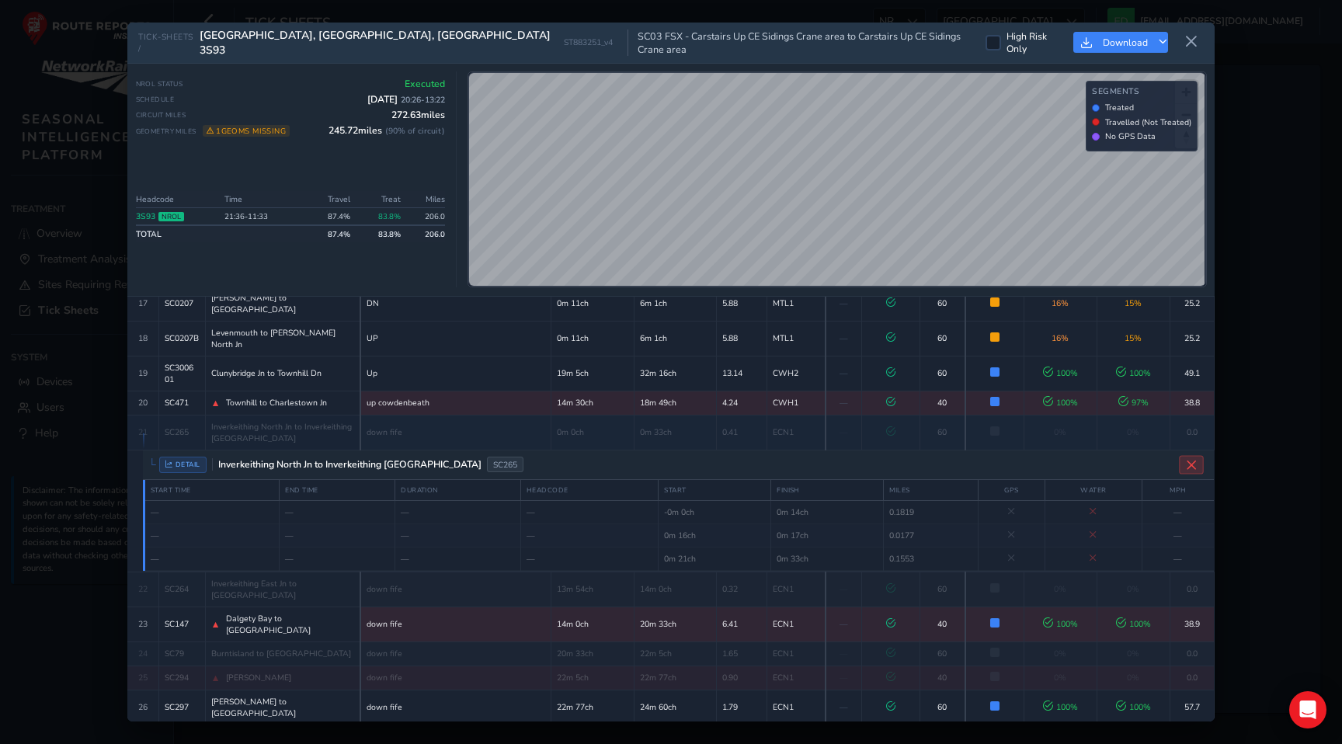
click at [1185, 455] on button "Close detail view" at bounding box center [1191, 464] width 25 height 19
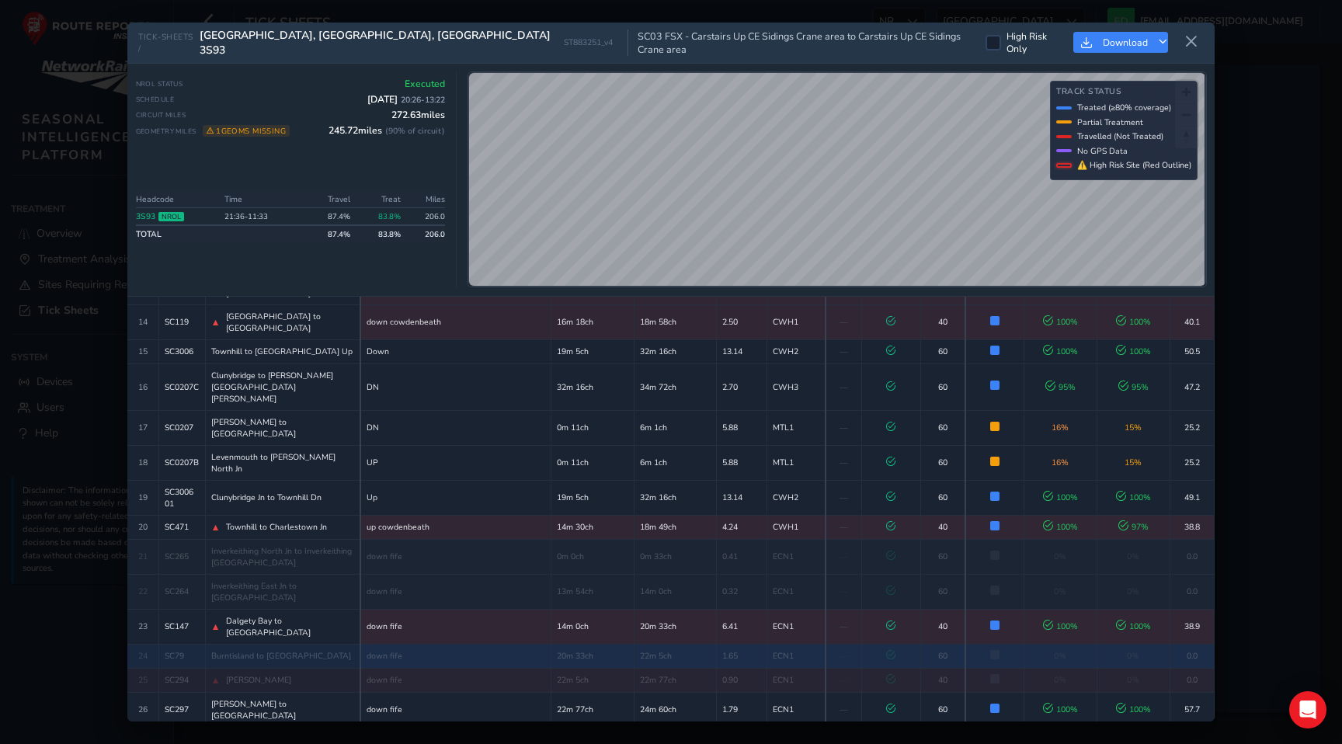
scroll to position [457, 0]
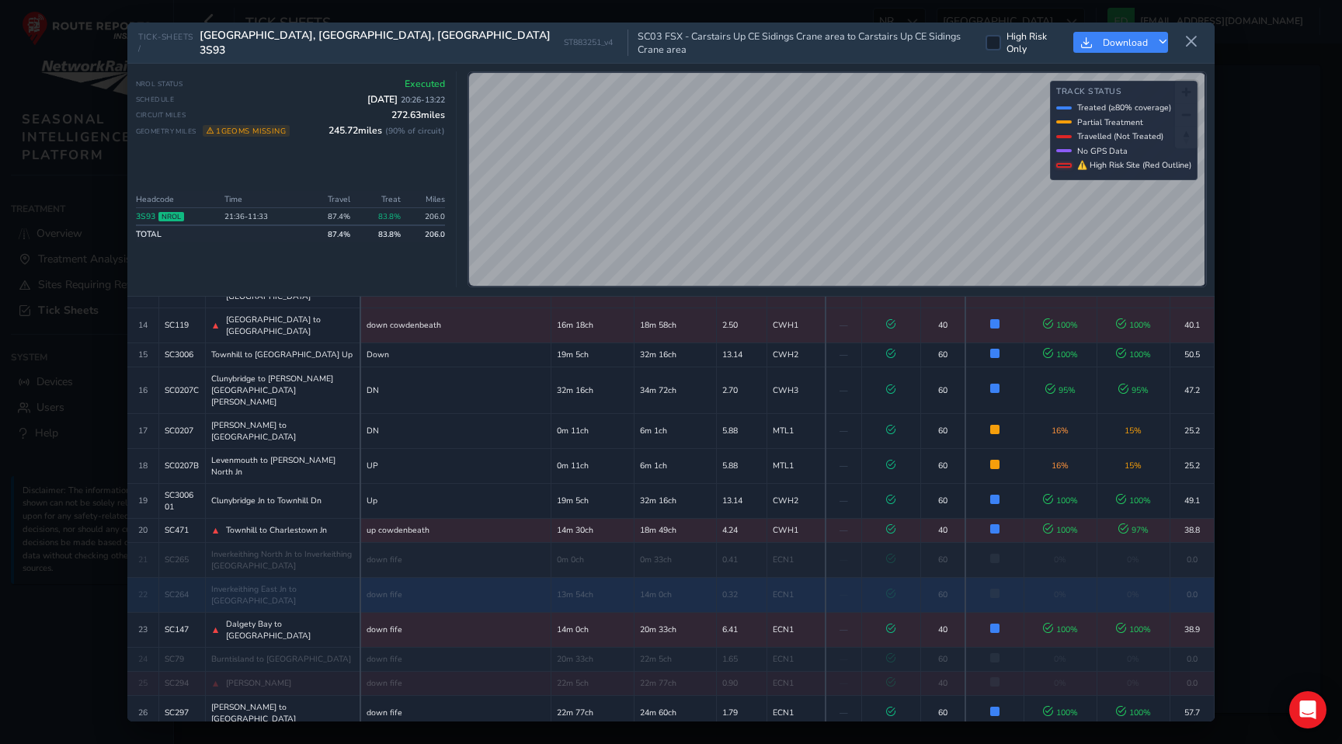
click at [654, 577] on td "14m 0ch" at bounding box center [675, 594] width 83 height 35
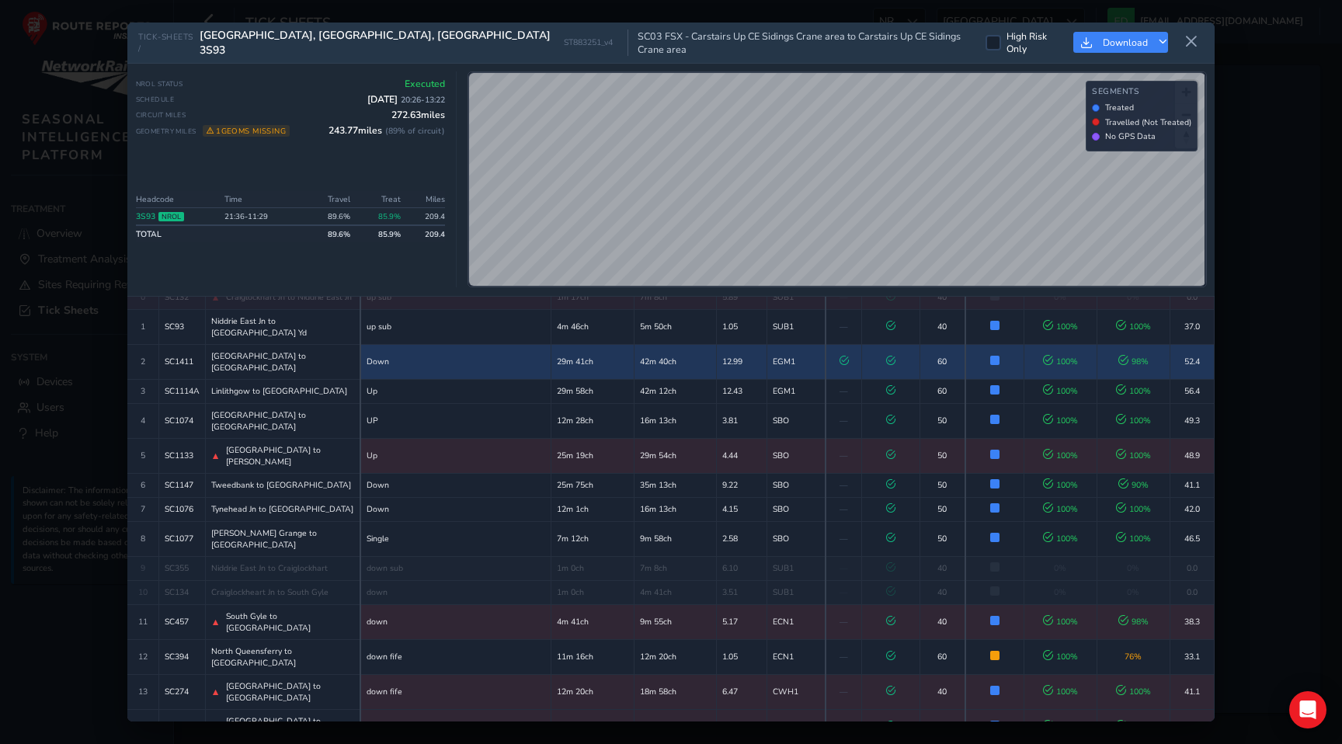
scroll to position [50, 0]
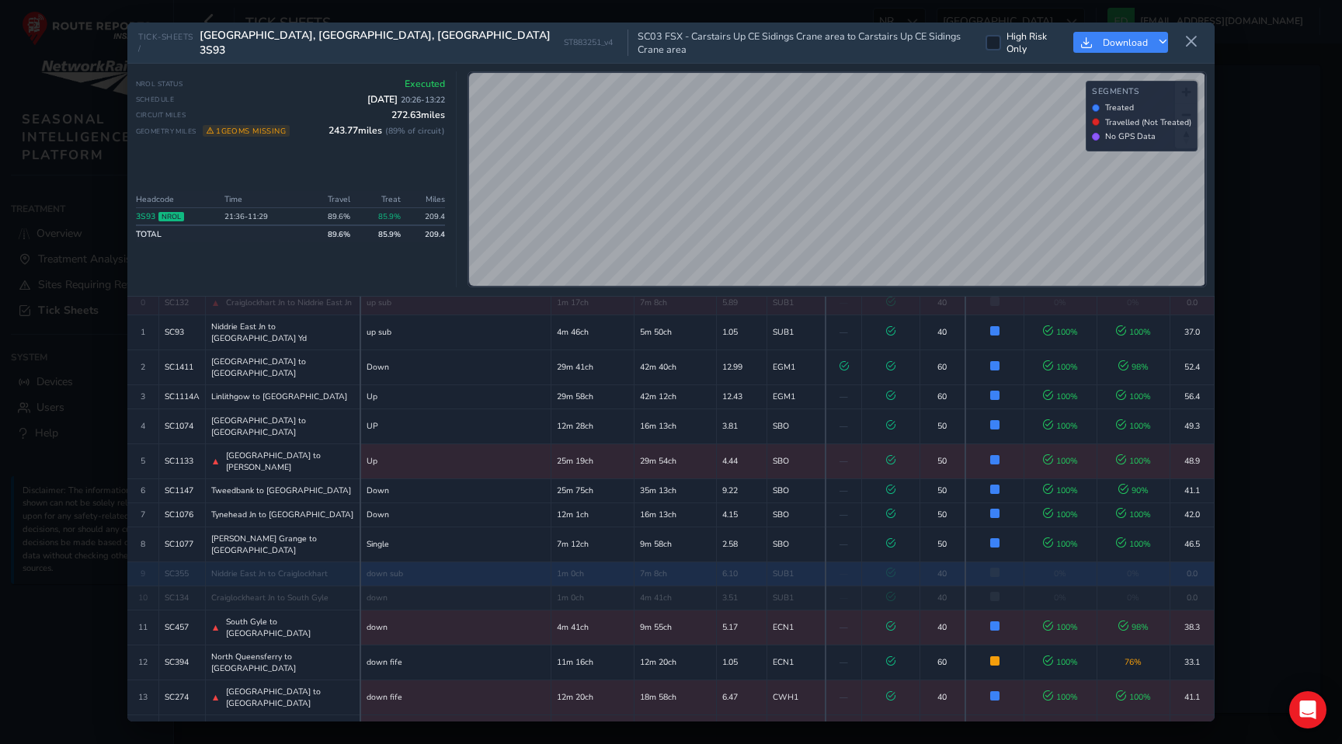
click at [634, 561] on td "7m 8ch" at bounding box center [675, 573] width 83 height 24
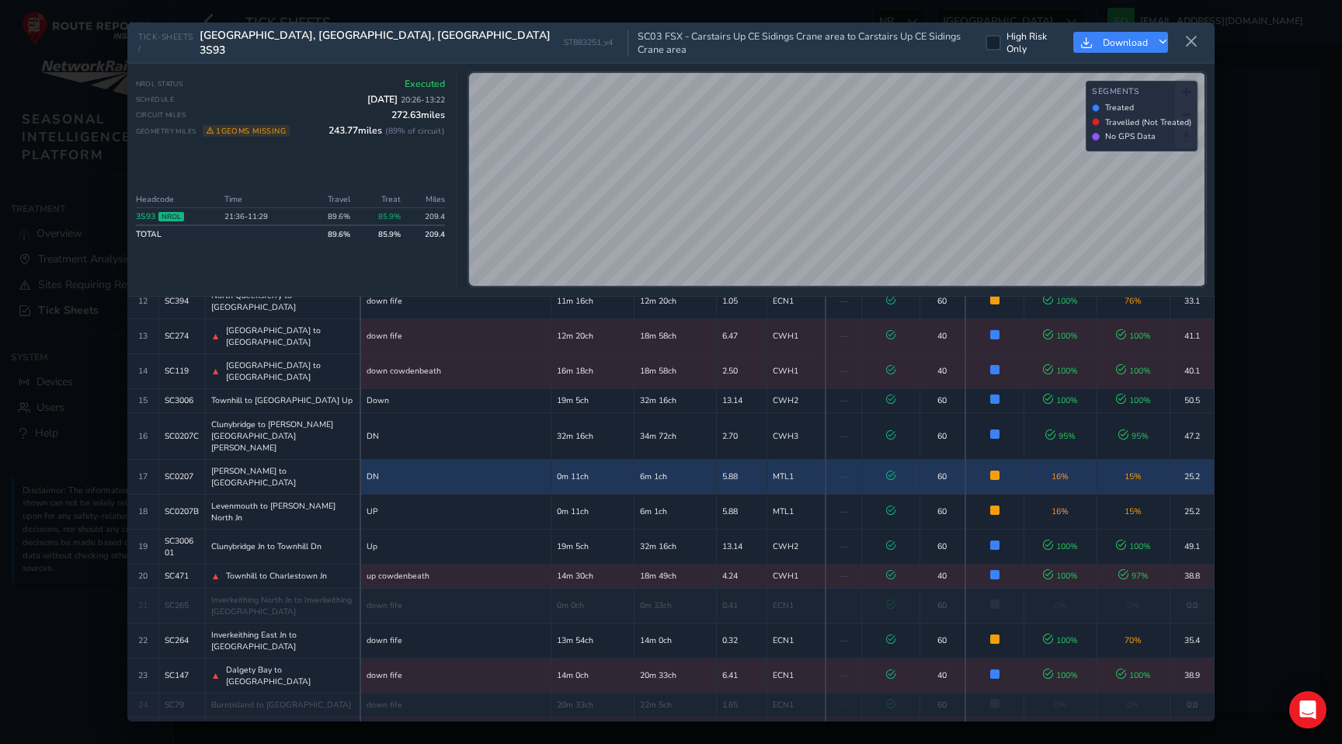
scroll to position [557, 0]
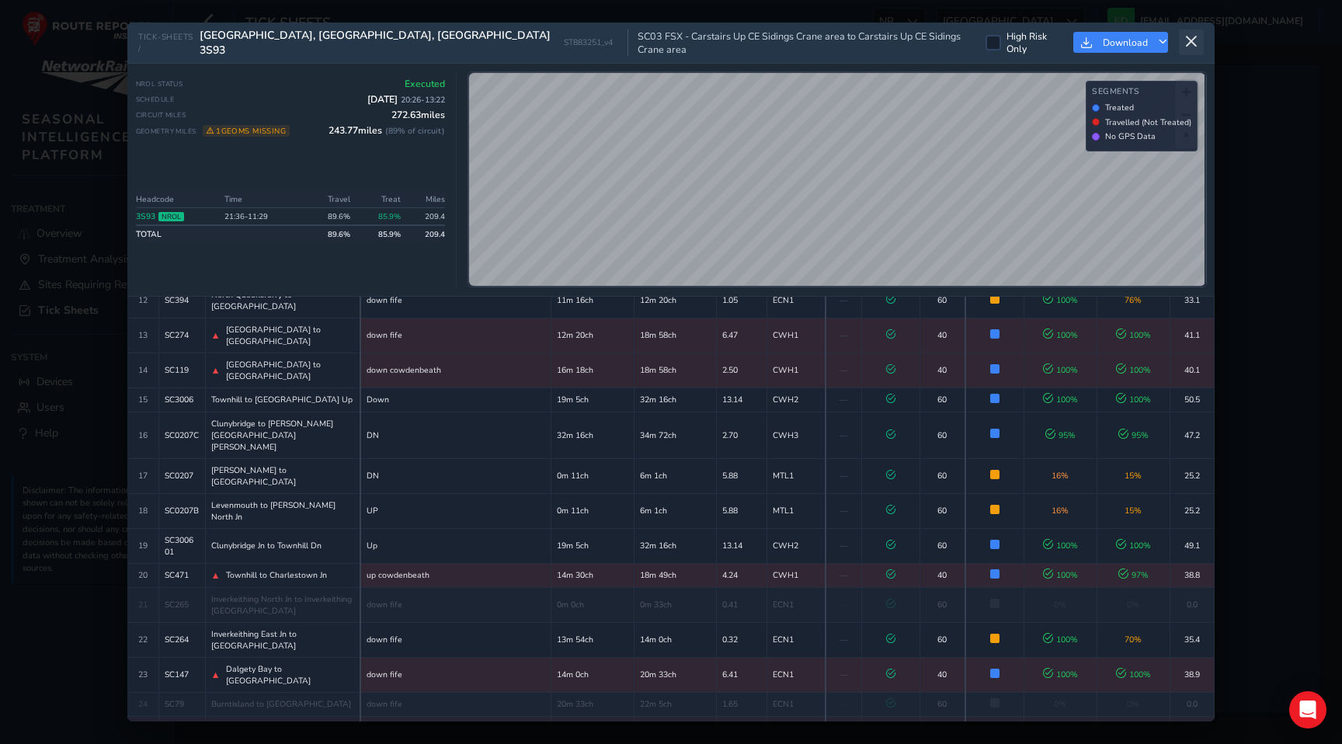
click at [1190, 36] on icon at bounding box center [1191, 42] width 14 height 14
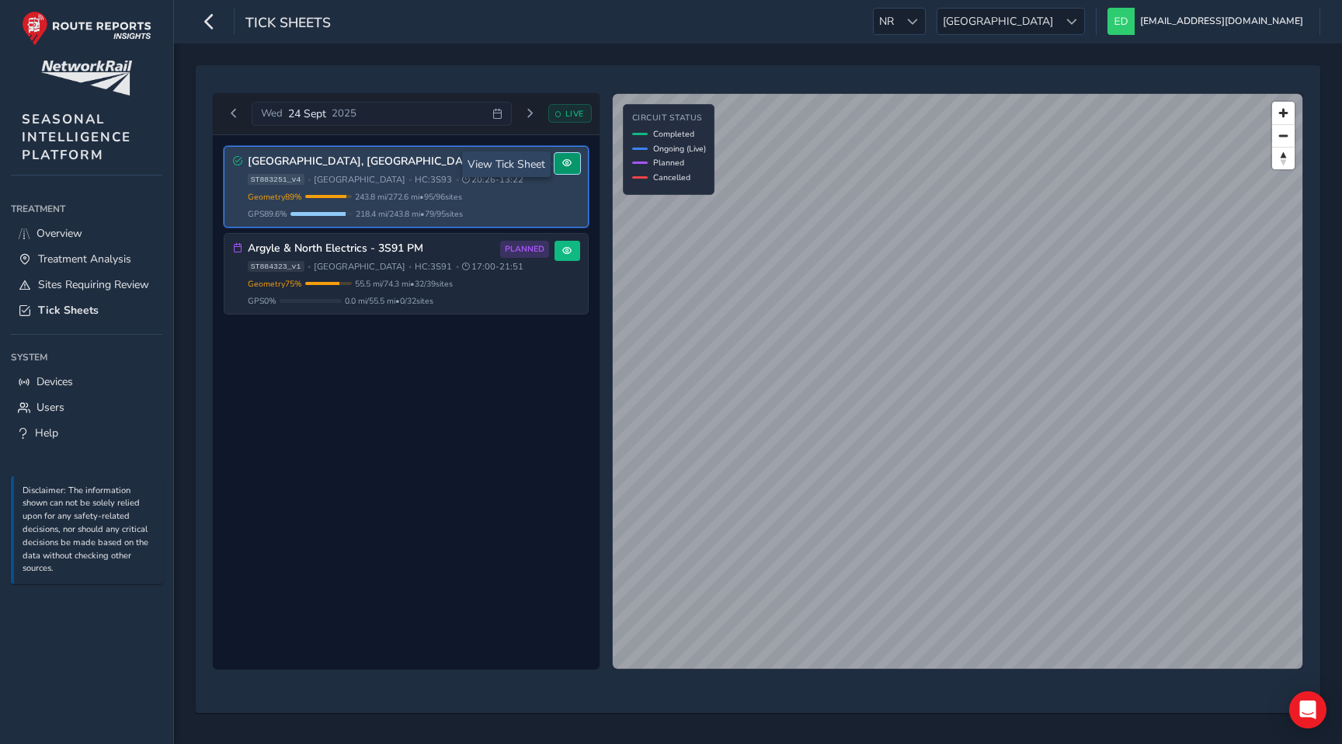
click at [574, 168] on button at bounding box center [567, 163] width 26 height 21
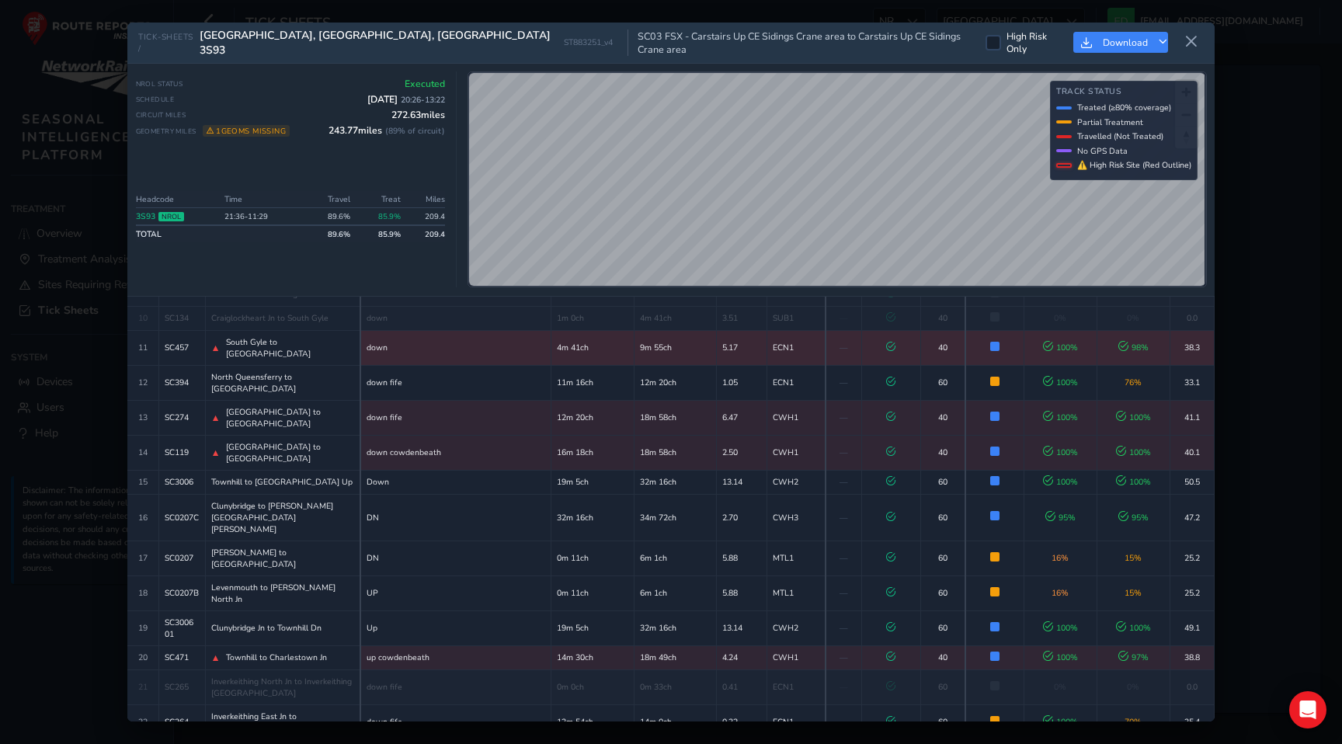
scroll to position [338, 0]
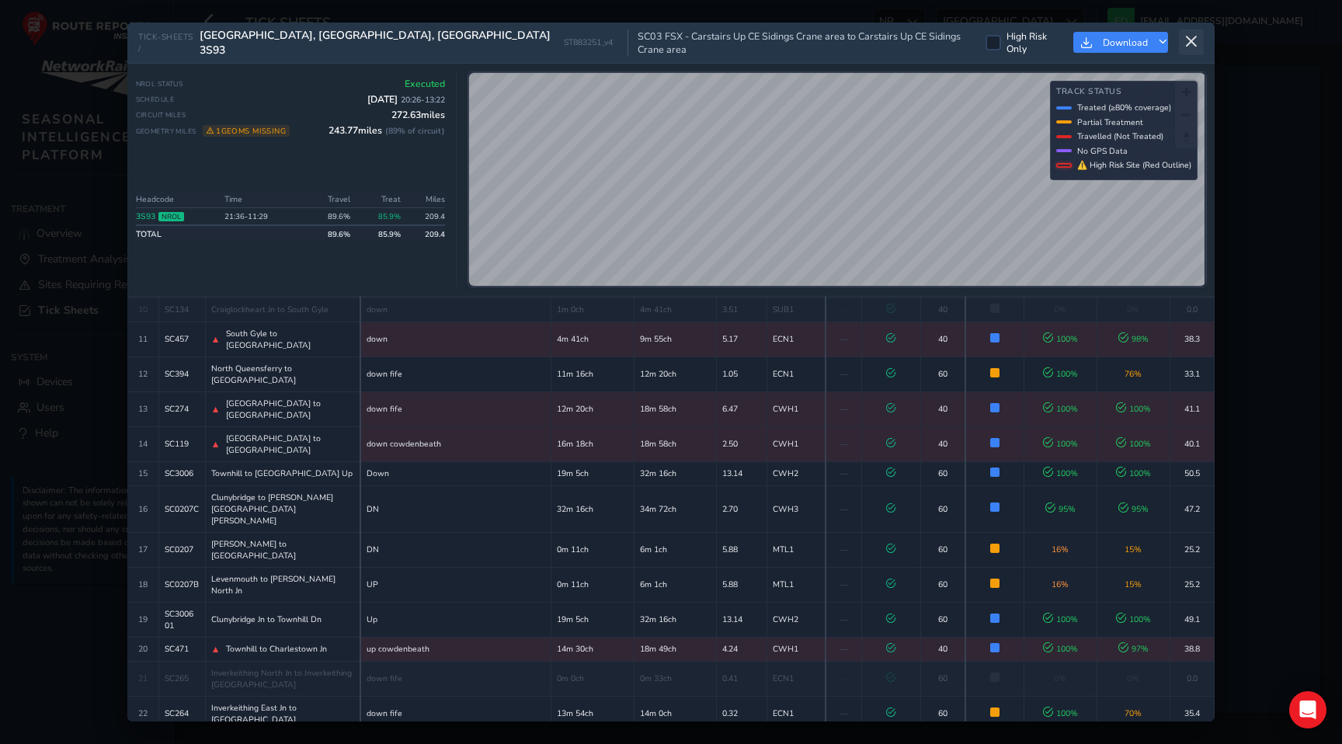
click at [1196, 40] on icon at bounding box center [1191, 42] width 14 height 14
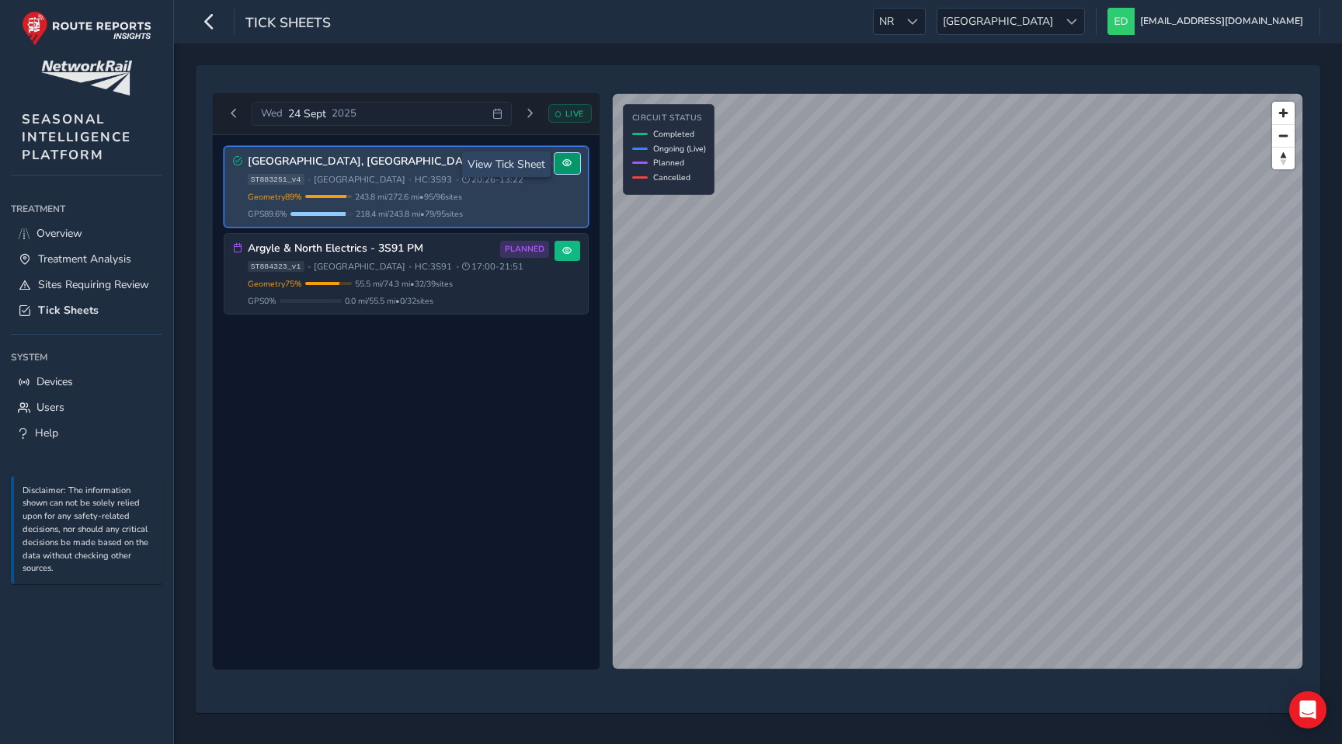
click at [564, 163] on span at bounding box center [566, 162] width 9 height 9
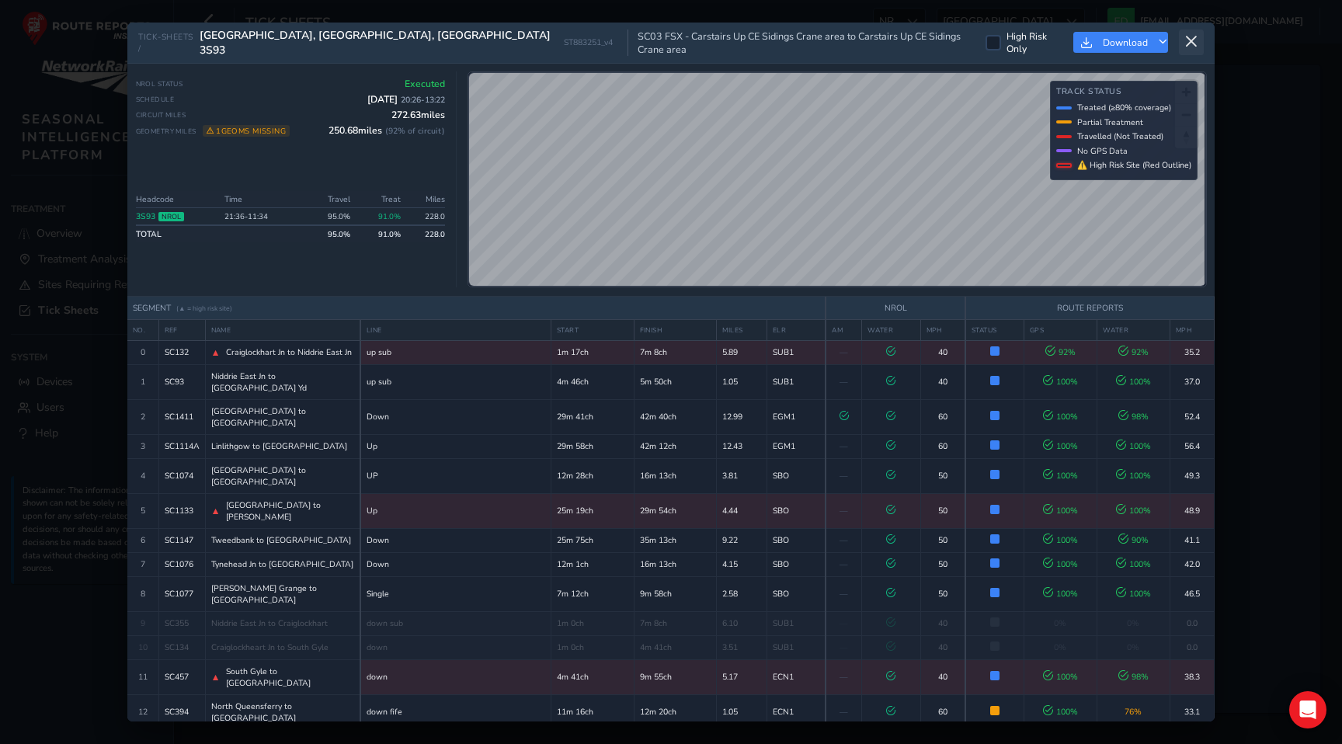
click at [1198, 36] on button at bounding box center [1191, 43] width 25 height 26
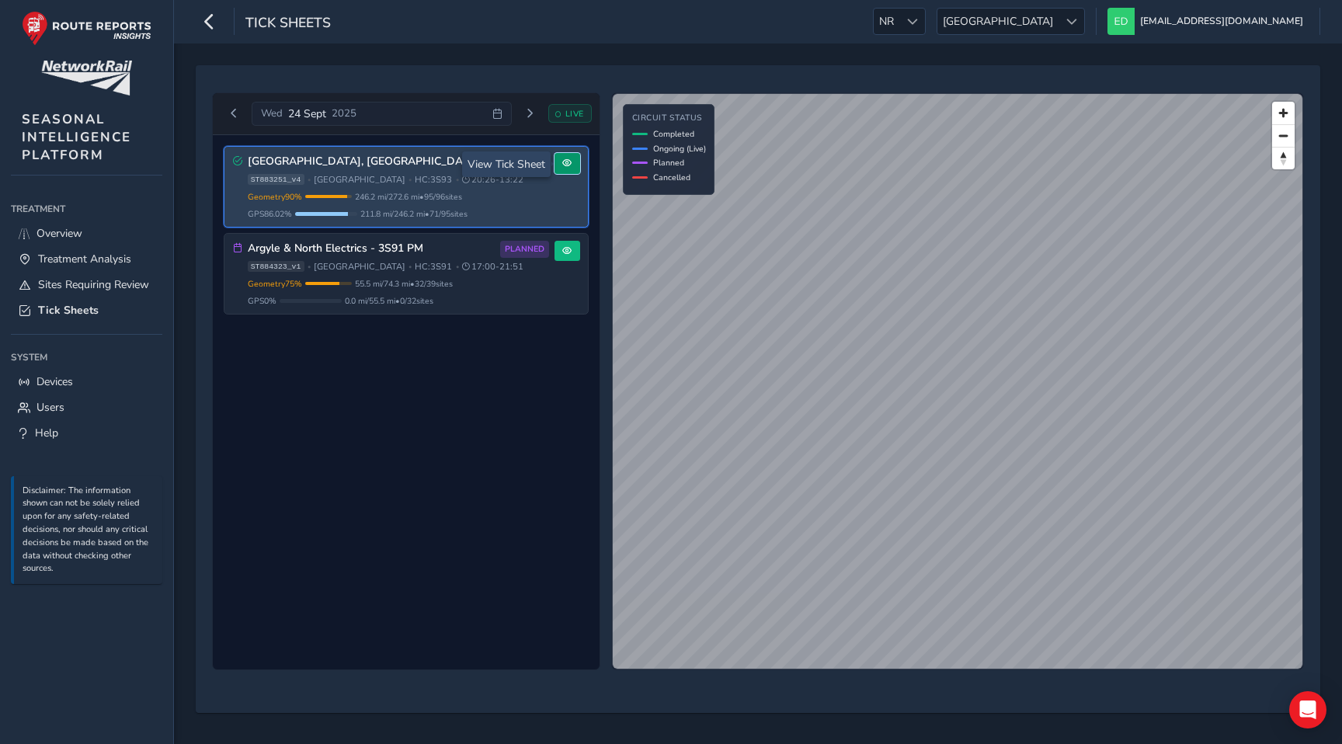
click at [572, 156] on button at bounding box center [567, 163] width 26 height 21
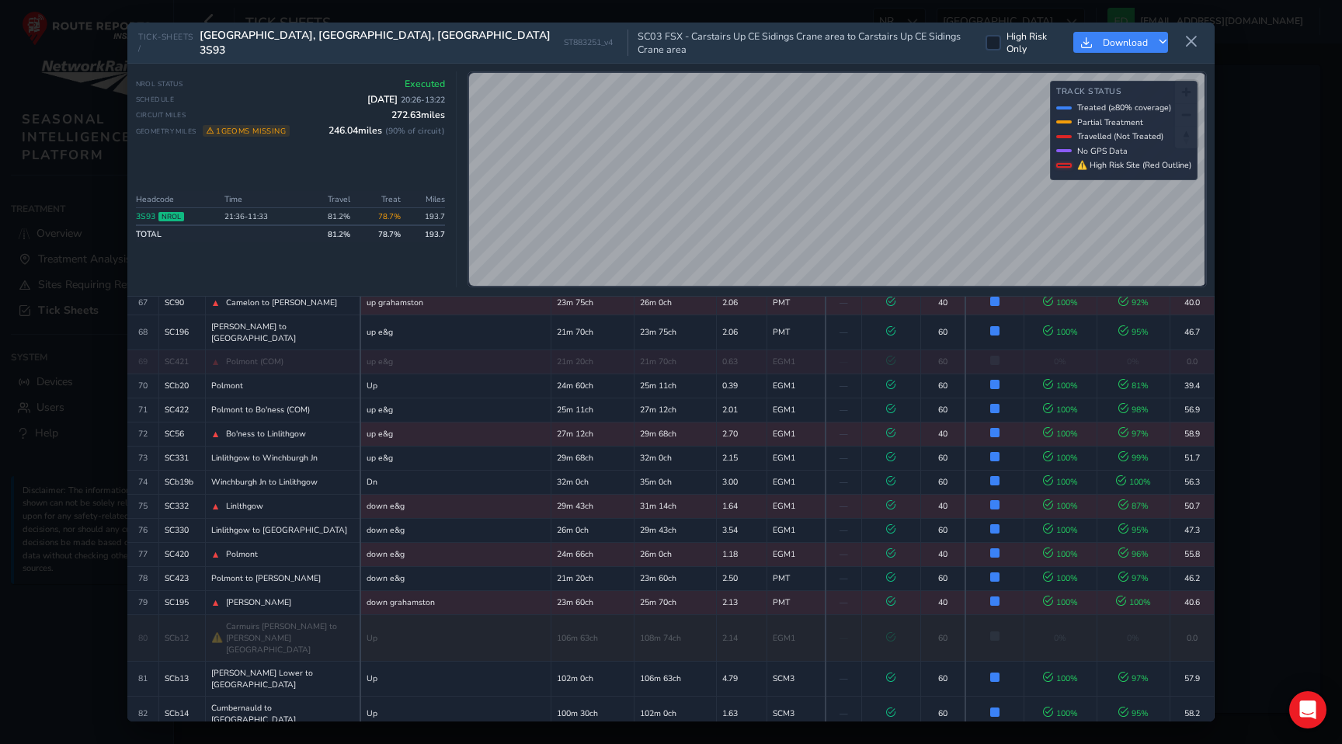
scroll to position [1995, 0]
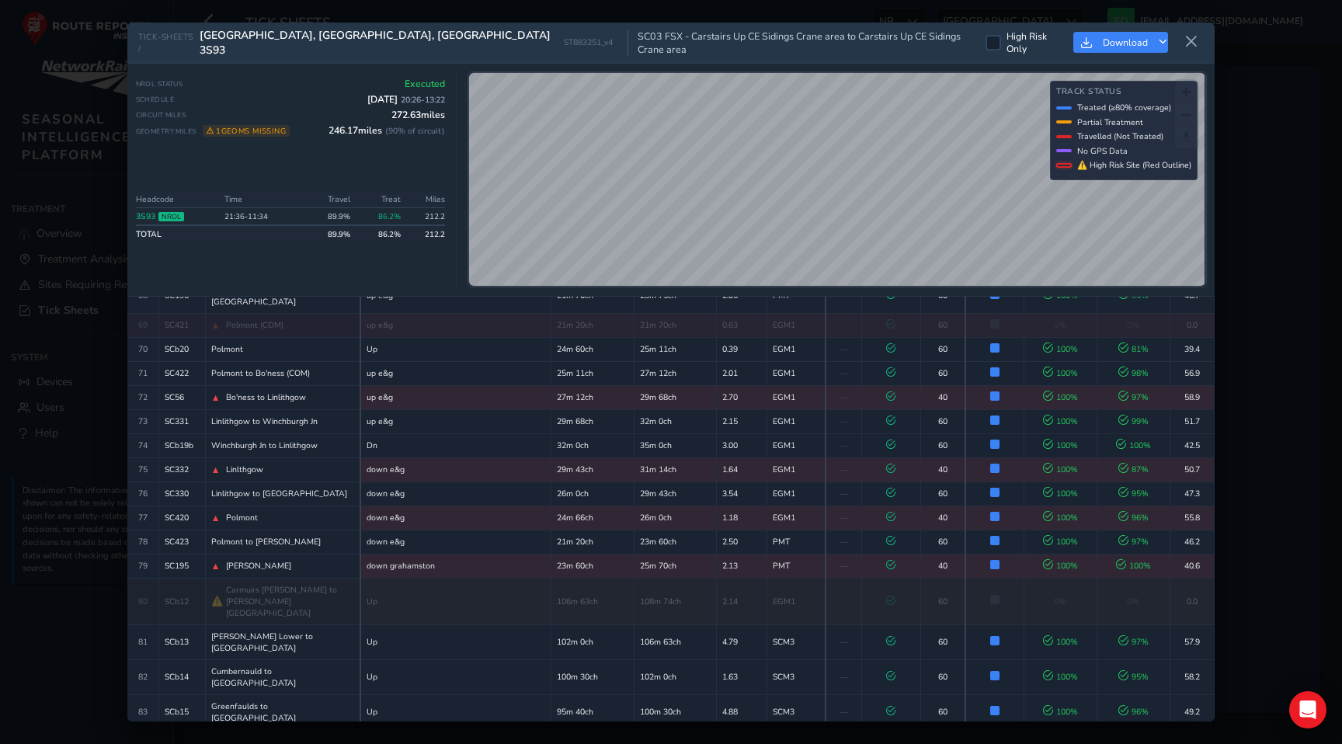
click at [339, 230] on td "89.9 %" at bounding box center [329, 233] width 50 height 17
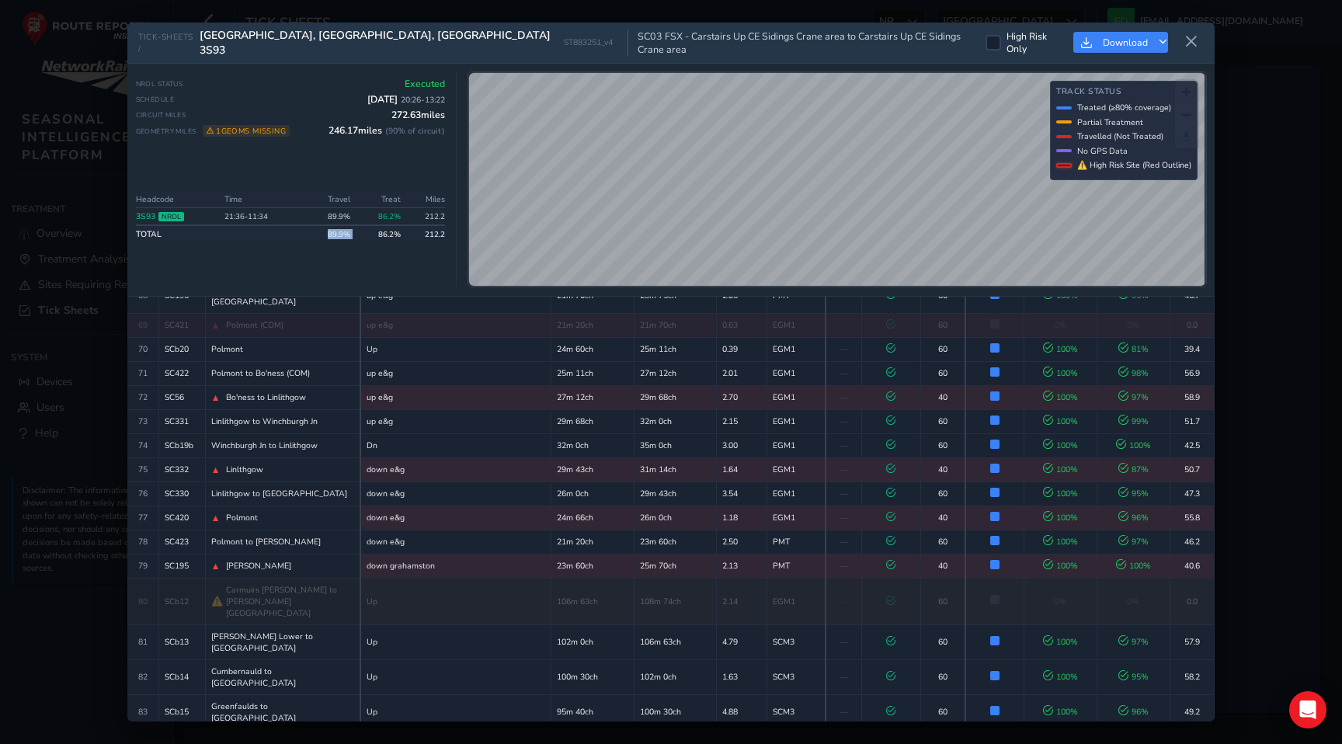
click at [339, 230] on td "89.9 %" at bounding box center [329, 233] width 50 height 17
click at [339, 209] on td "89.9 %" at bounding box center [329, 217] width 50 height 18
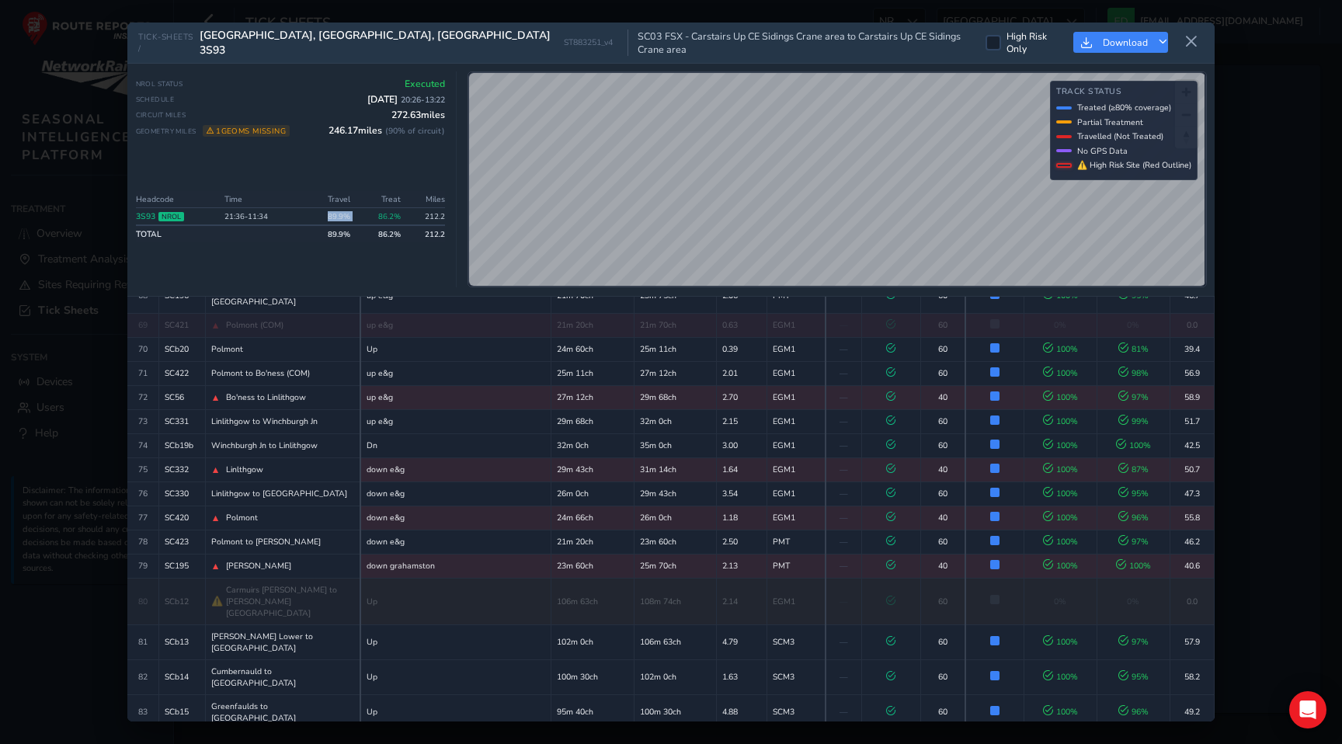
click at [339, 209] on td "89.9 %" at bounding box center [329, 217] width 50 height 18
click at [341, 231] on td "89.9 %" at bounding box center [329, 233] width 50 height 17
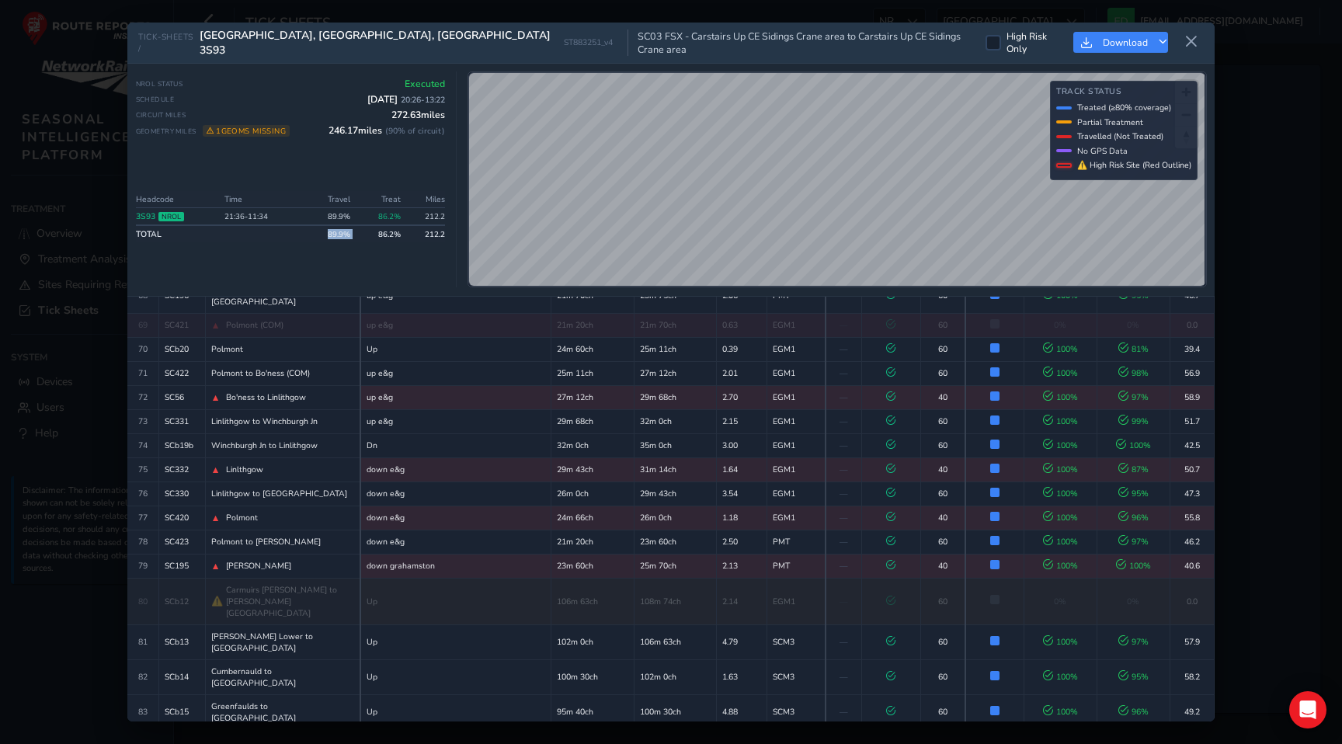
click at [341, 231] on td "89.9 %" at bounding box center [329, 233] width 50 height 17
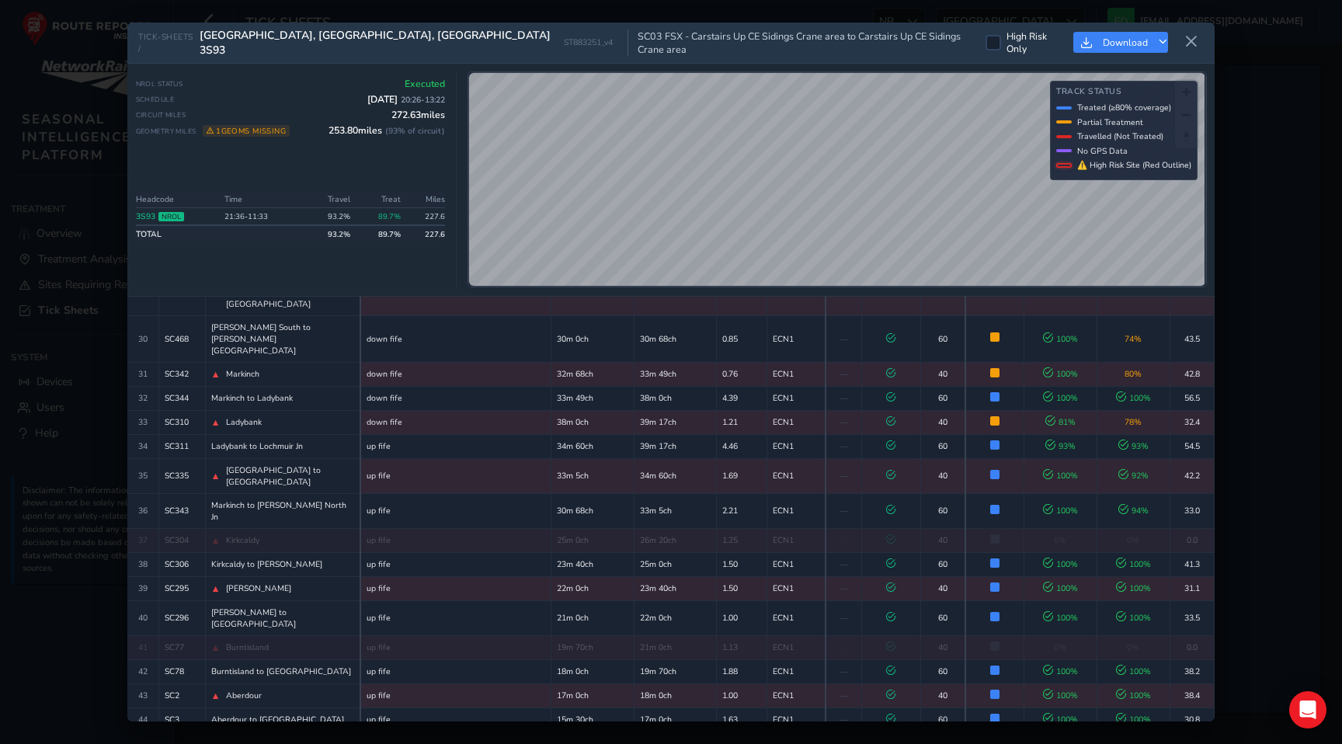
scroll to position [967, 0]
click at [1197, 42] on icon at bounding box center [1191, 42] width 14 height 14
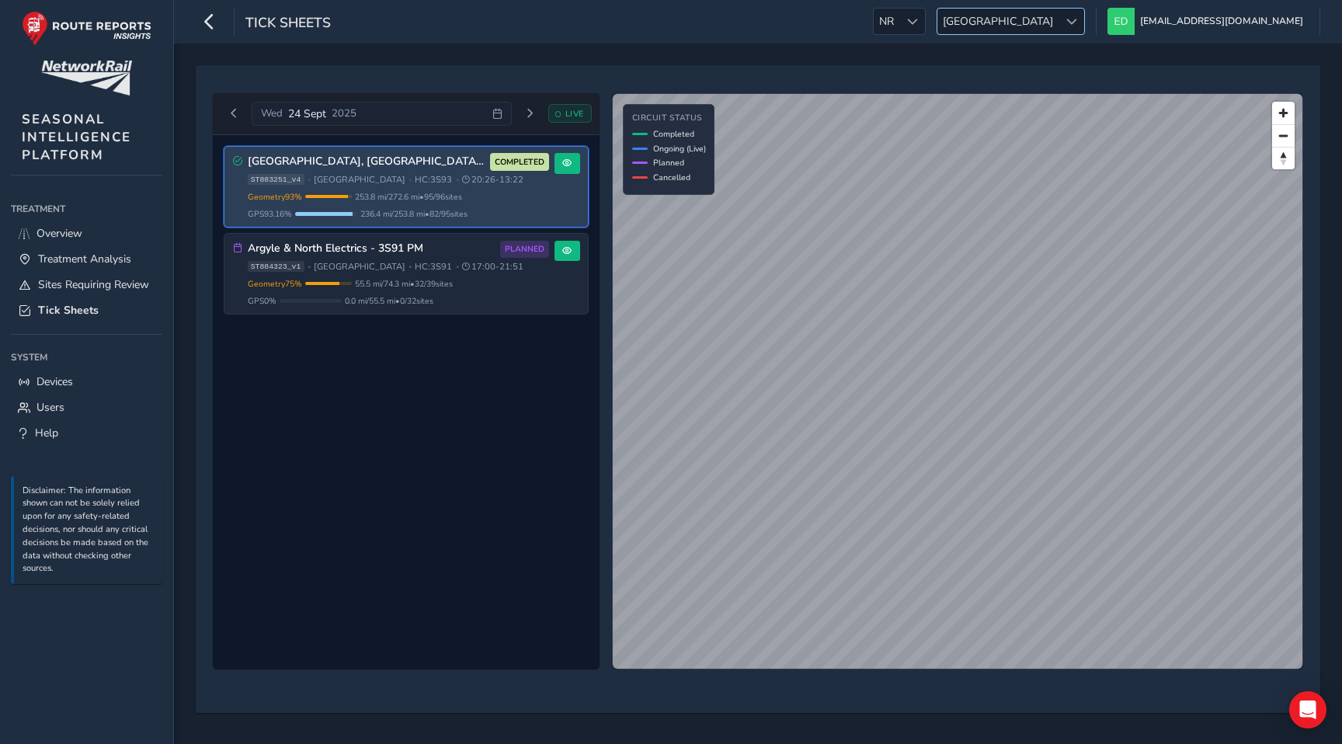
click at [1058, 23] on span "[GEOGRAPHIC_DATA]" at bounding box center [997, 22] width 121 height 26
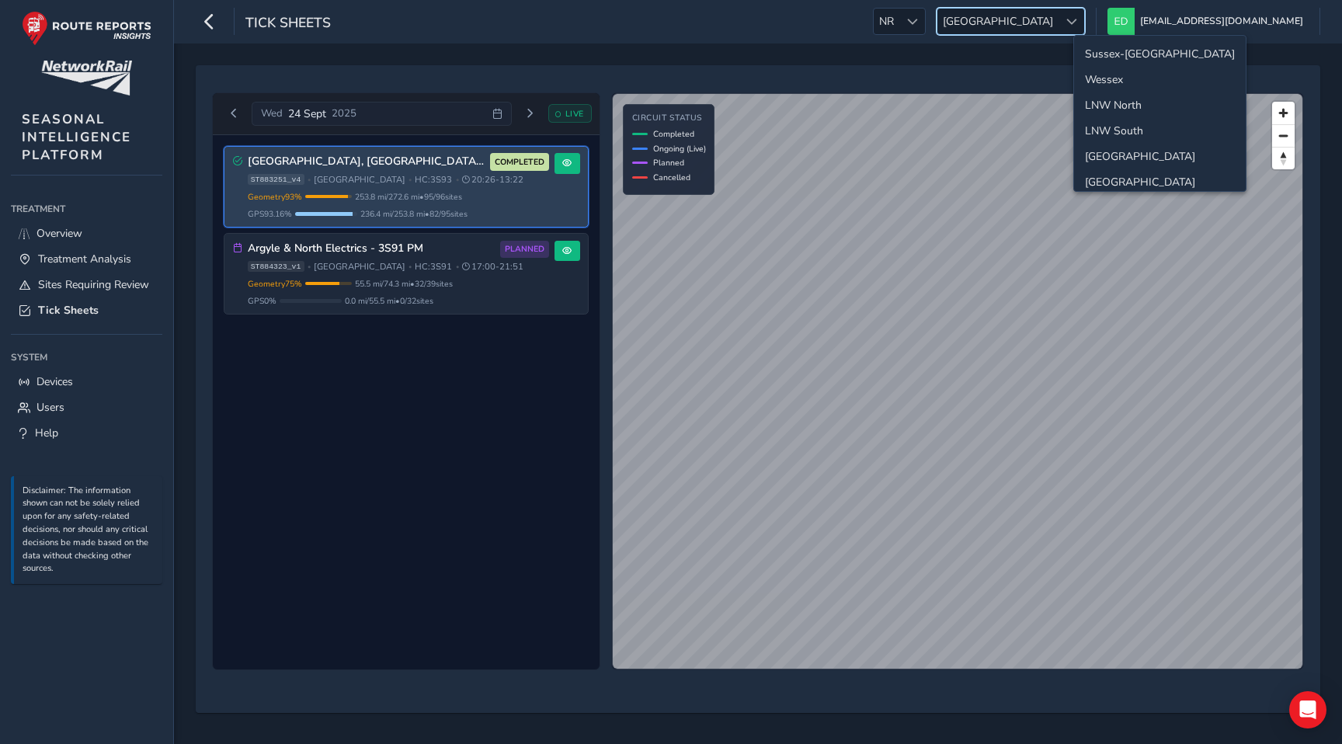
scroll to position [55, 0]
click at [1131, 72] on li "LNW South" at bounding box center [1160, 76] width 172 height 26
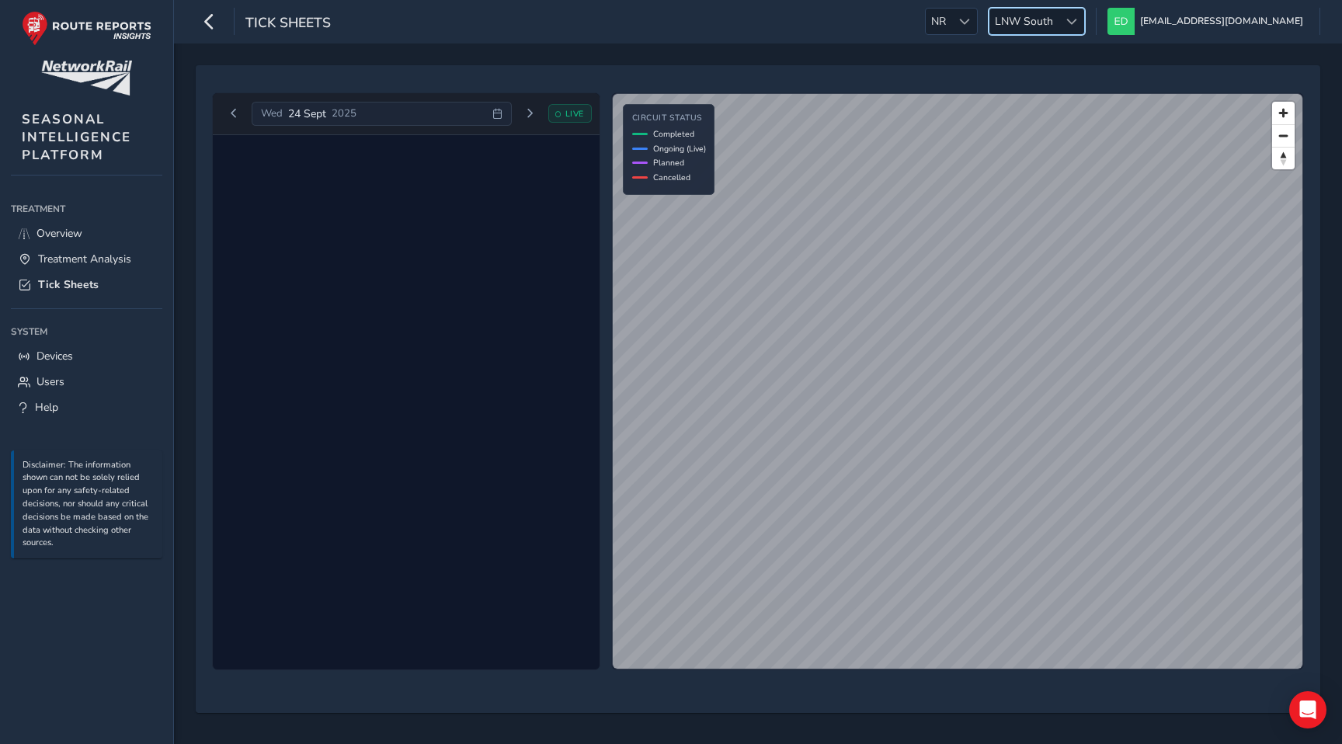
click at [499, 115] on icon at bounding box center [497, 114] width 10 height 10
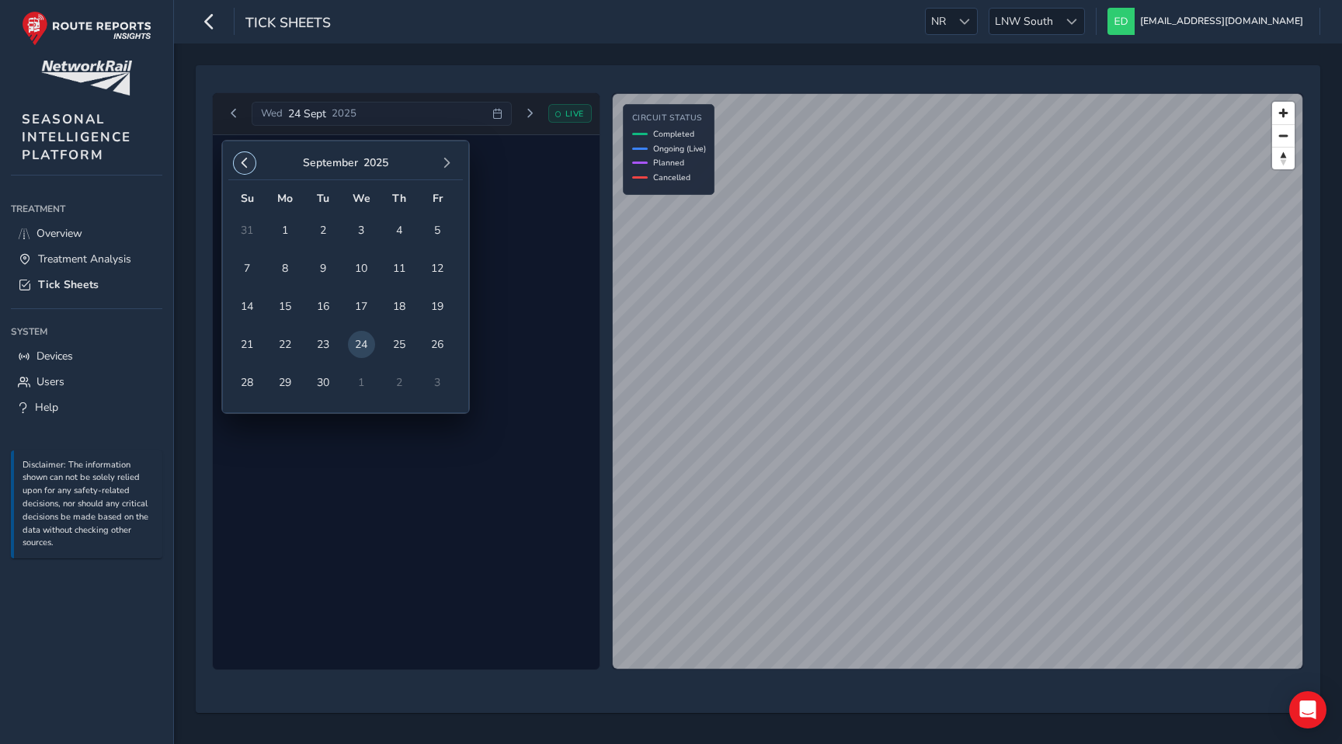
click at [248, 166] on span "button" at bounding box center [244, 163] width 11 height 11
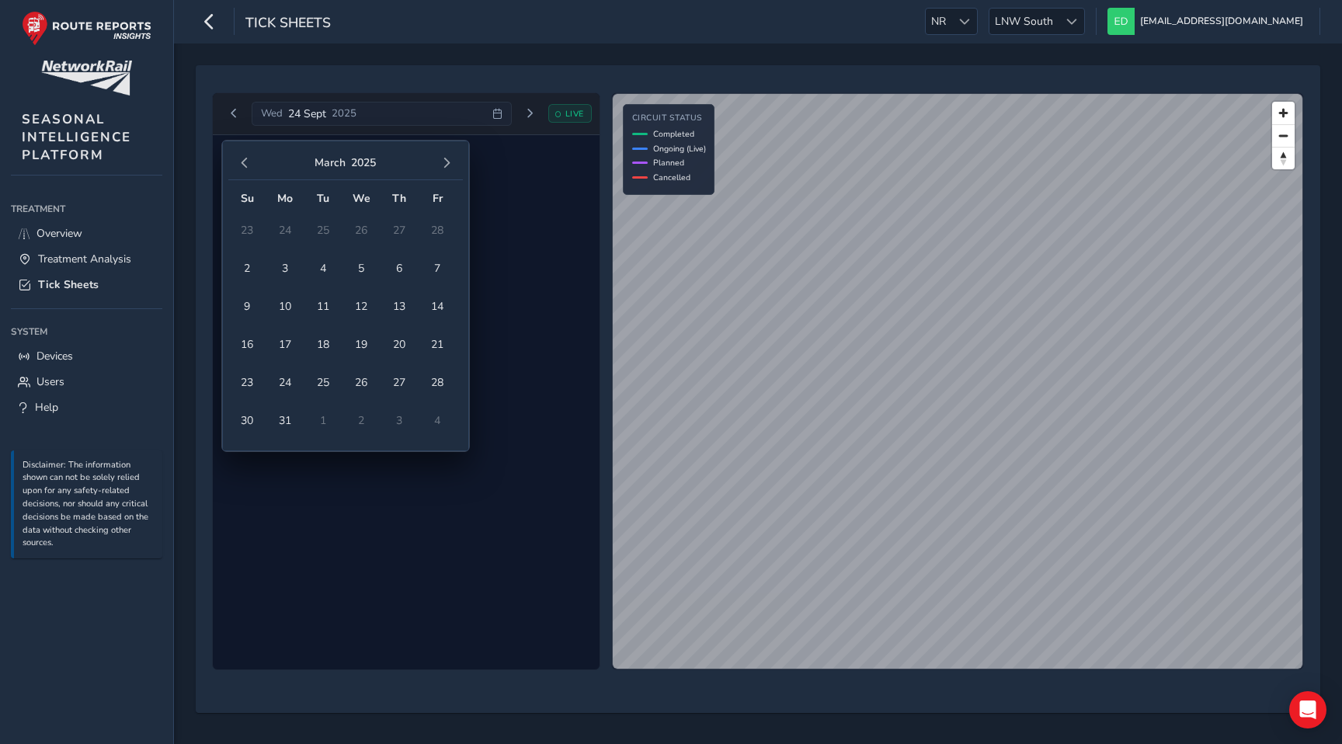
click at [248, 166] on span "button" at bounding box center [244, 163] width 11 height 11
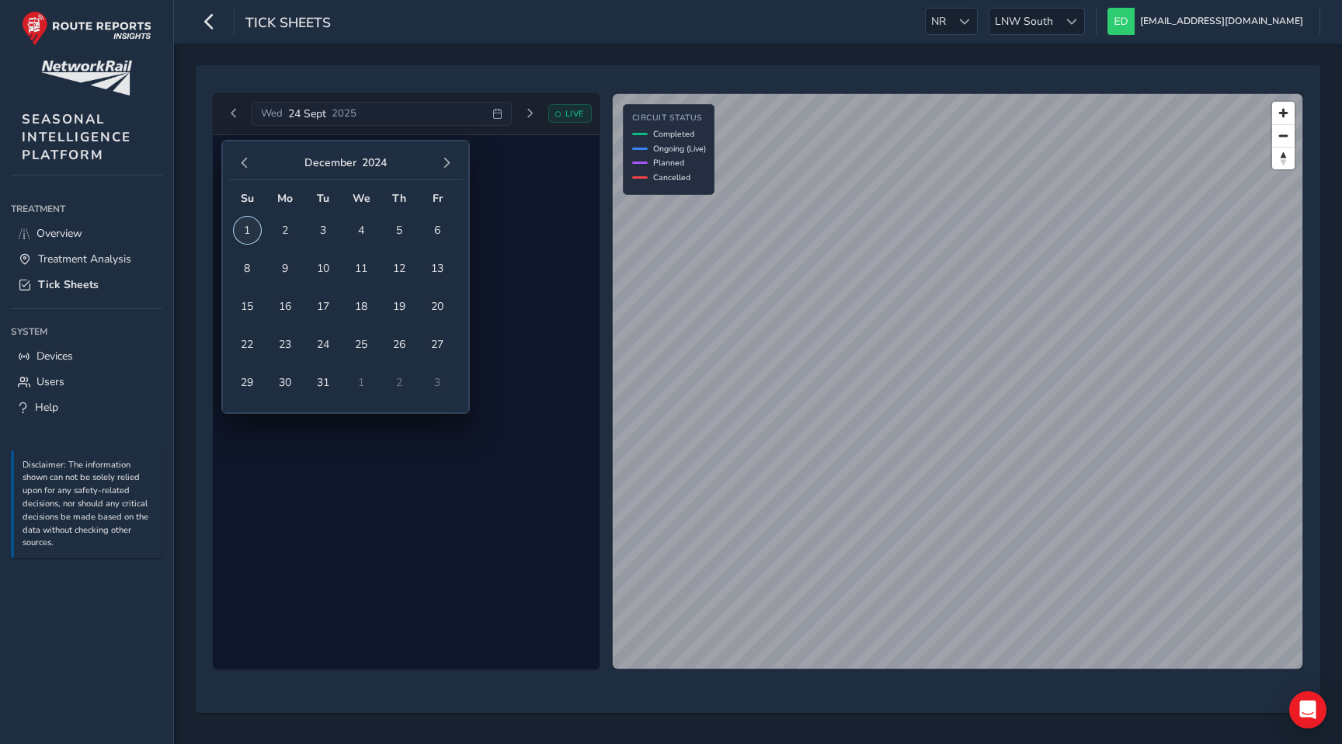
click at [246, 227] on span "1" at bounding box center [247, 230] width 27 height 27
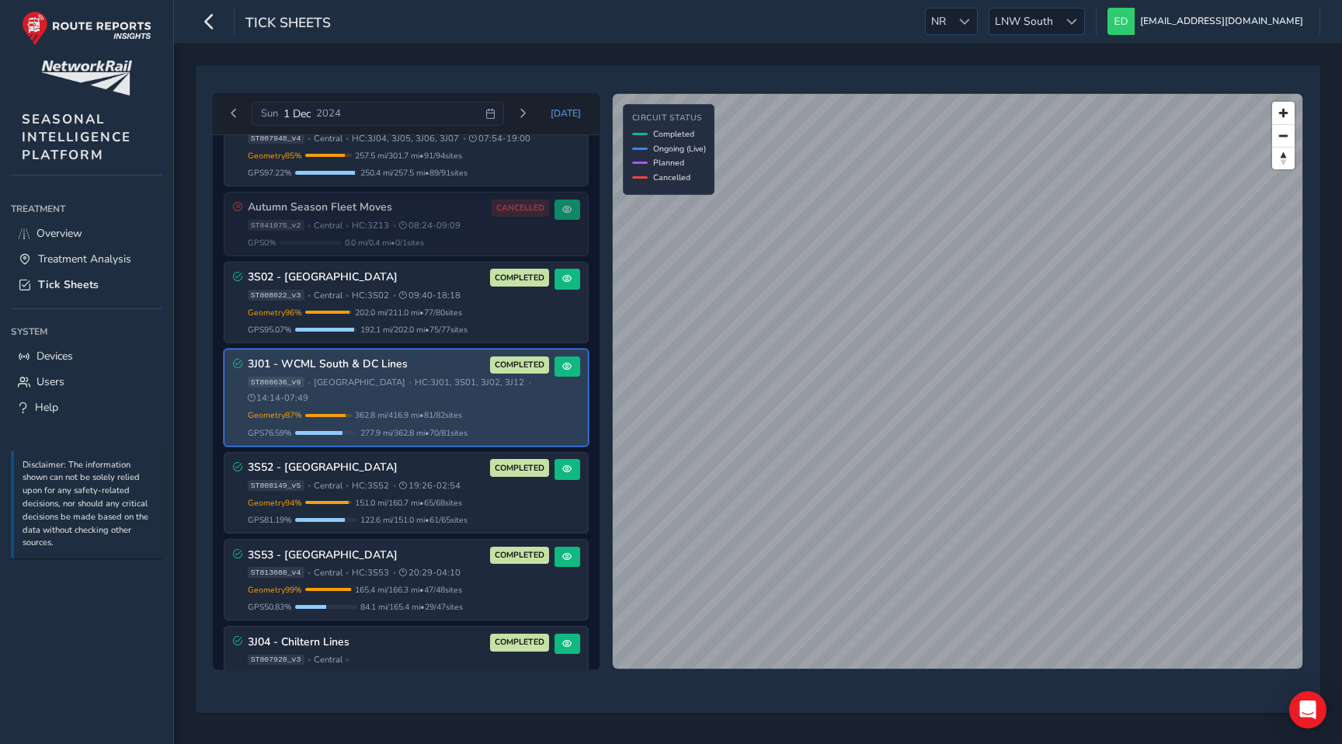
scroll to position [33, 0]
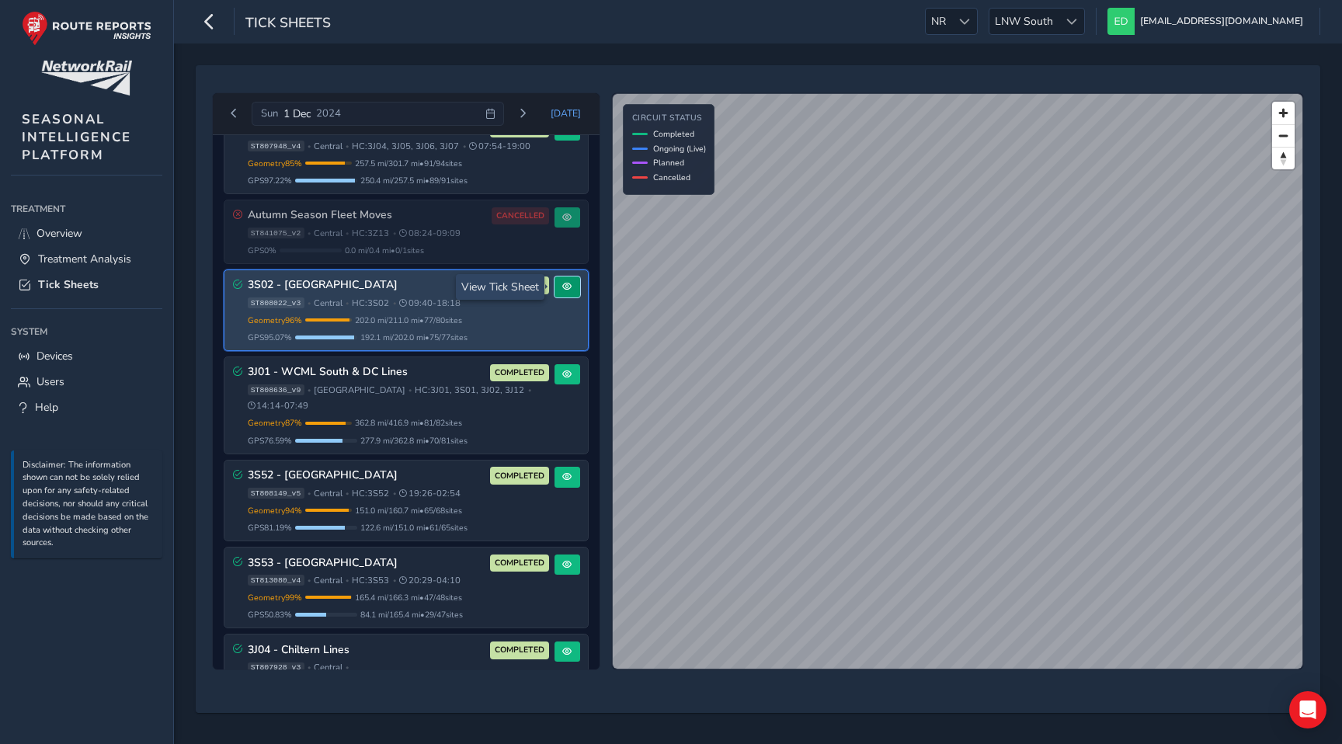
click at [563, 286] on span at bounding box center [566, 286] width 9 height 9
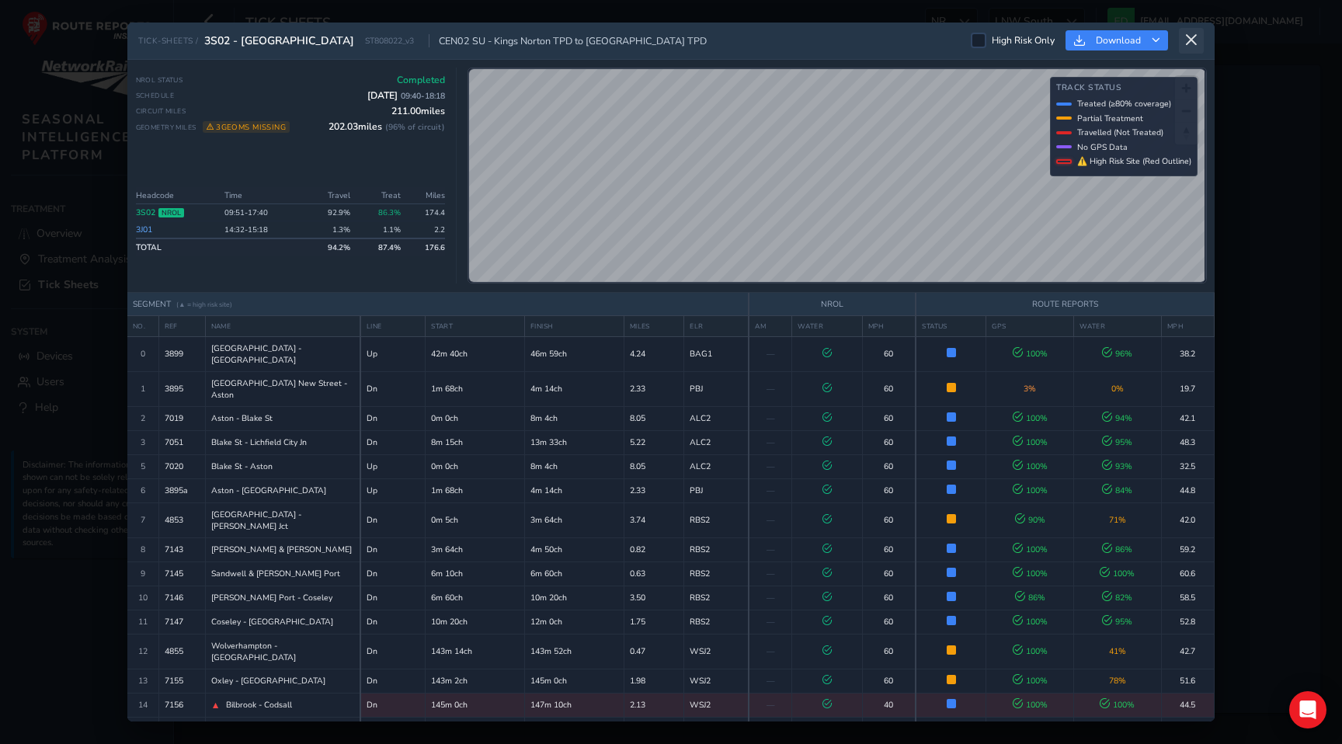
click at [1188, 37] on icon at bounding box center [1191, 40] width 14 height 14
